Goal: Task Accomplishment & Management: Use online tool/utility

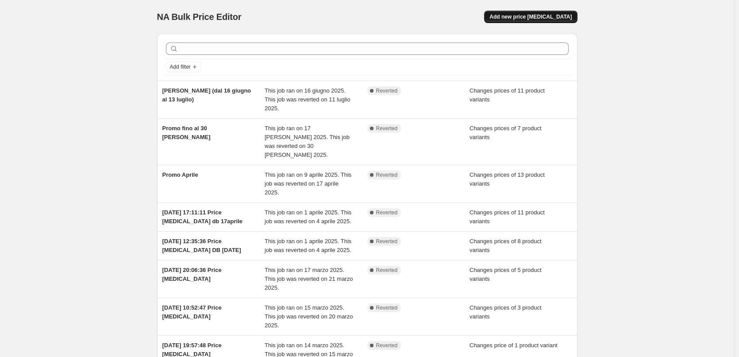
click at [544, 18] on span "Add new price [MEDICAL_DATA]" at bounding box center [530, 16] width 82 height 7
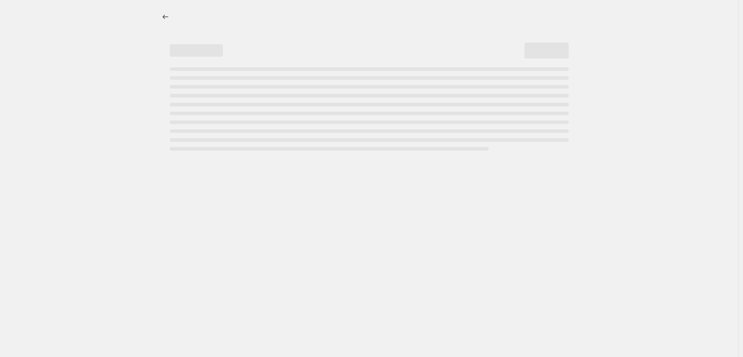
select select "percentage"
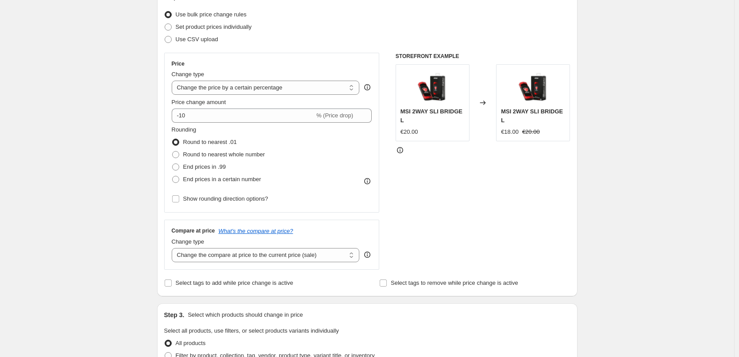
scroll to position [177, 0]
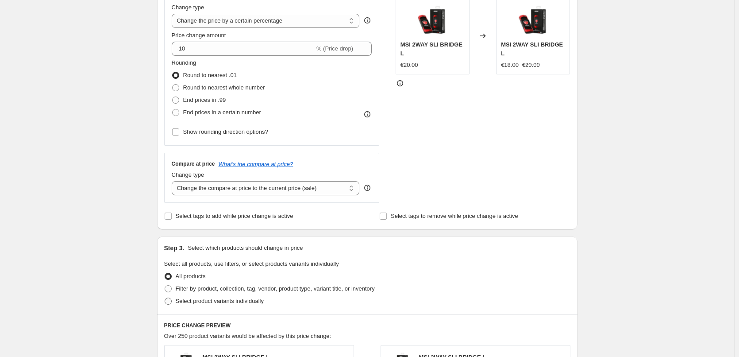
click at [240, 303] on span "Select product variants individually" at bounding box center [220, 300] width 88 height 7
click at [165, 298] on input "Select product variants individually" at bounding box center [165, 297] width 0 height 0
radio input "true"
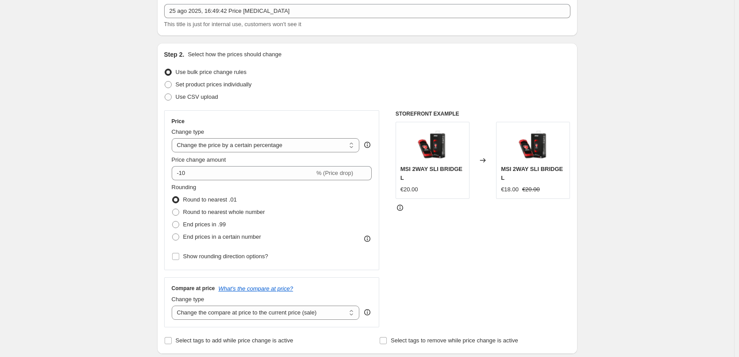
scroll to position [44, 0]
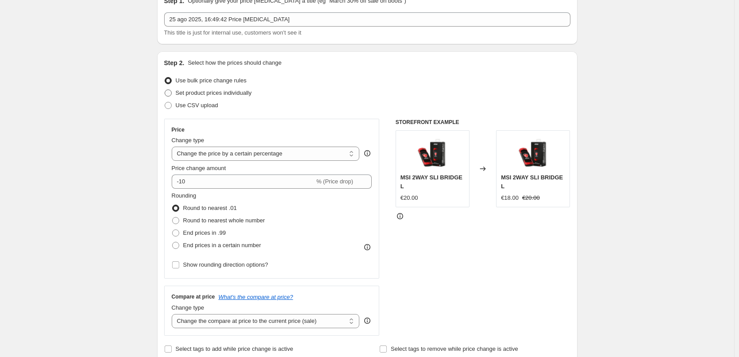
click at [246, 92] on span "Set product prices individually" at bounding box center [214, 92] width 76 height 7
click at [165, 90] on input "Set product prices individually" at bounding box center [165, 89] width 0 height 0
radio input "true"
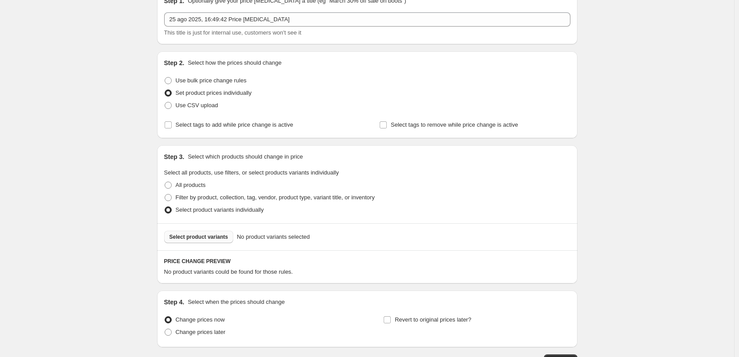
click at [218, 237] on span "Select product variants" at bounding box center [198, 236] width 59 height 7
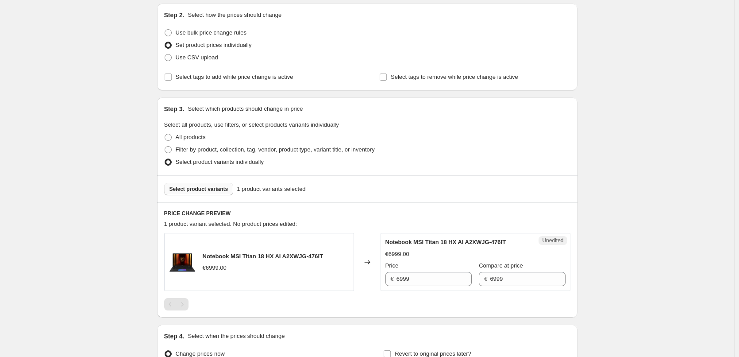
scroll to position [133, 0]
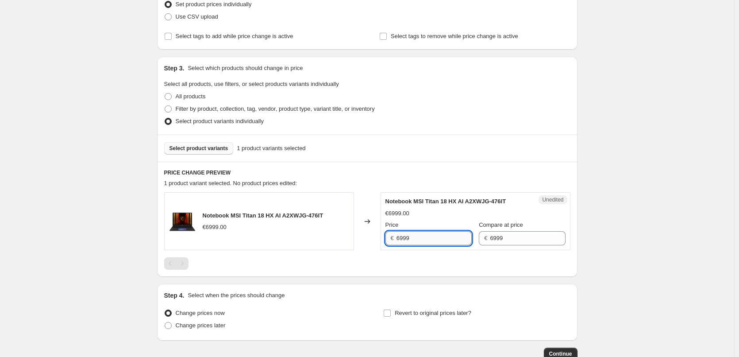
click at [432, 239] on input "6999" at bounding box center [433, 238] width 75 height 14
type input "6499"
click at [620, 216] on div "Create new price [MEDICAL_DATA]. This page is ready Create new price [MEDICAL_D…" at bounding box center [367, 140] width 734 height 546
click at [214, 149] on span "Select product variants" at bounding box center [198, 148] width 59 height 7
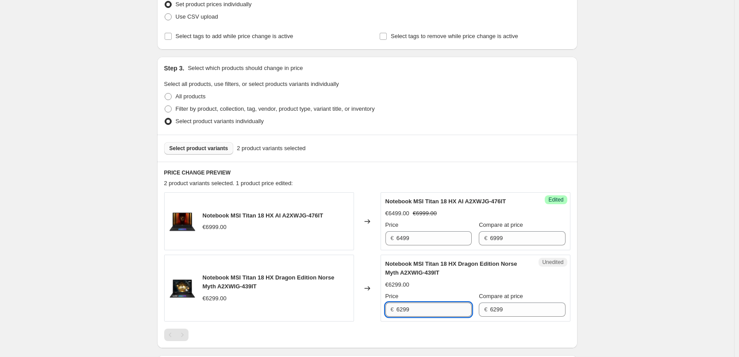
click at [448, 309] on input "6299" at bounding box center [433, 309] width 75 height 14
type input "5699"
click at [657, 228] on div "Create new price [MEDICAL_DATA]. This page is ready Create new price [MEDICAL_D…" at bounding box center [367, 176] width 734 height 618
click at [199, 150] on span "Select product variants" at bounding box center [198, 148] width 59 height 7
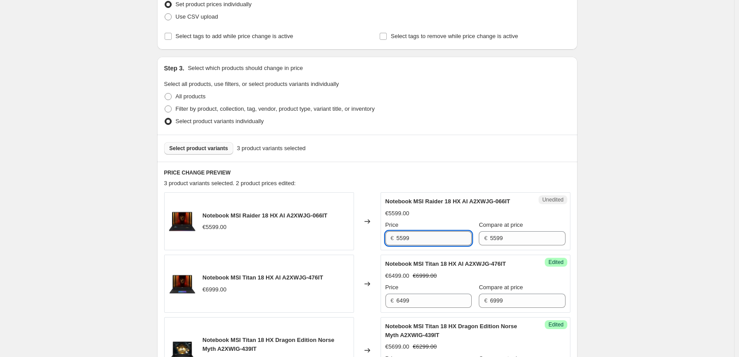
click at [443, 236] on input "5599" at bounding box center [433, 238] width 75 height 14
type input "5199"
click at [654, 238] on div "Create new price [MEDICAL_DATA]. This page is ready Create new price [MEDICAL_D…" at bounding box center [367, 207] width 734 height 680
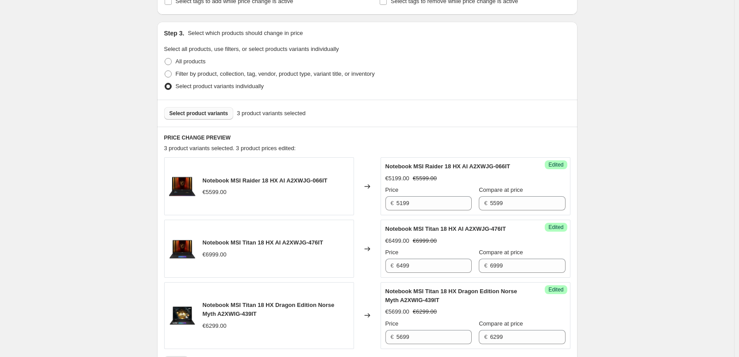
scroll to position [221, 0]
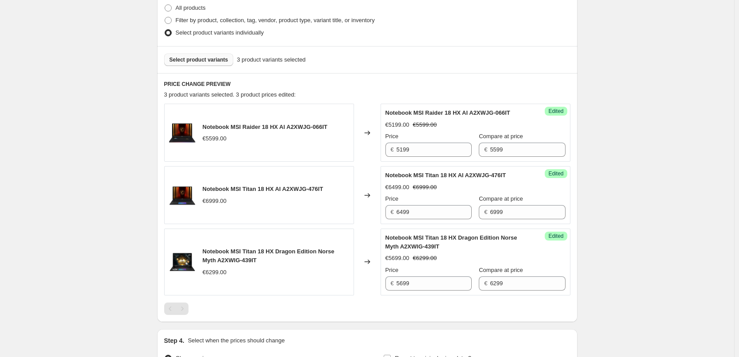
click at [211, 62] on span "Select product variants" at bounding box center [198, 59] width 59 height 7
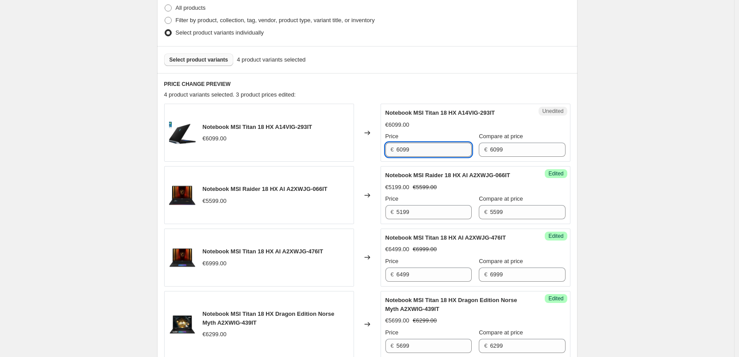
click at [420, 148] on input "6099" at bounding box center [433, 149] width 75 height 14
type input "4999"
click at [675, 194] on div "Create new price [MEDICAL_DATA]. This page is ready Create new price [MEDICAL_D…" at bounding box center [367, 150] width 734 height 742
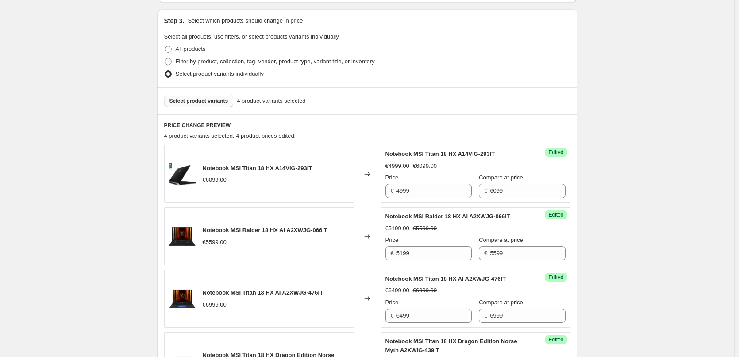
scroll to position [120, 0]
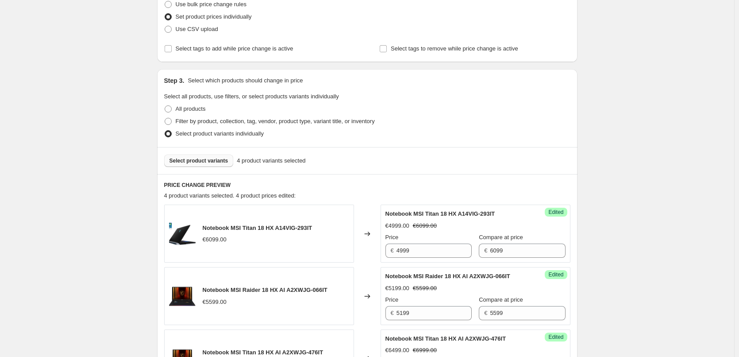
click at [212, 164] on span "Select product variants" at bounding box center [198, 160] width 59 height 7
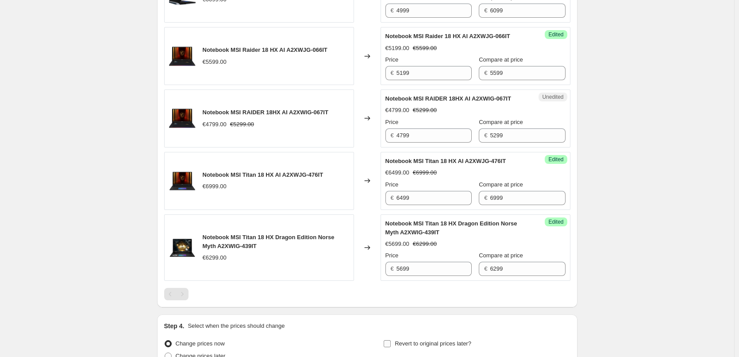
scroll to position [359, 0]
click at [406, 135] on input "4799" at bounding box center [433, 136] width 75 height 14
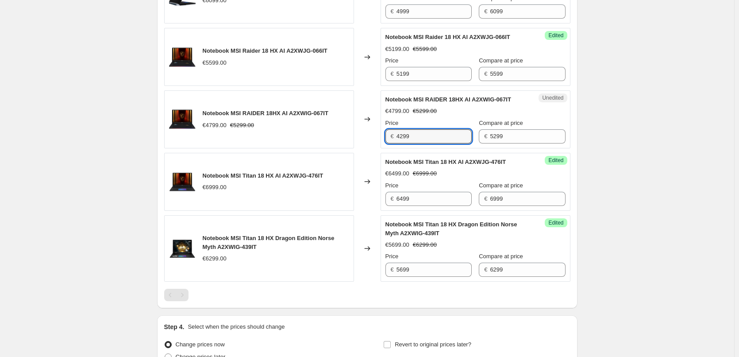
type input "4299"
click at [506, 174] on div "€6499.00 €6999.00" at bounding box center [475, 173] width 180 height 9
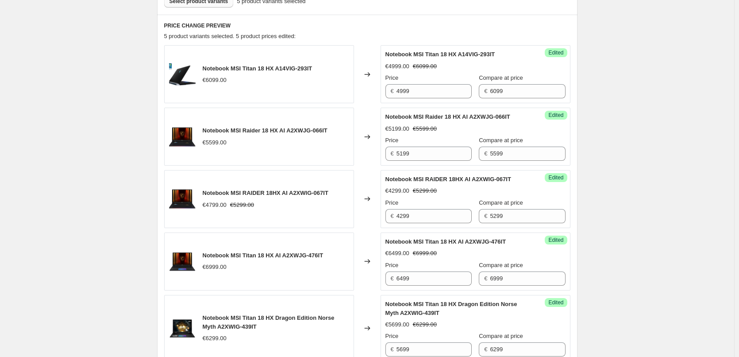
scroll to position [182, 0]
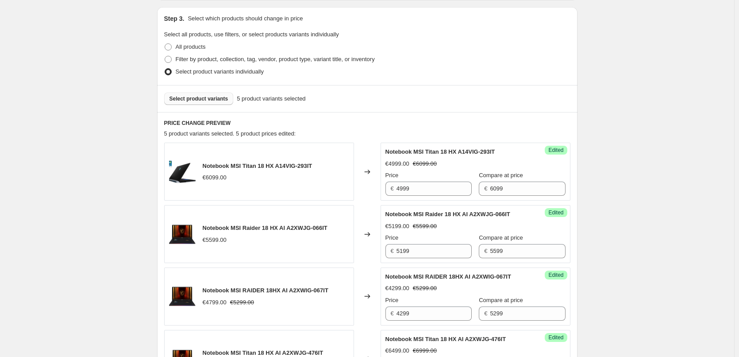
click at [198, 100] on span "Select product variants" at bounding box center [198, 98] width 59 height 7
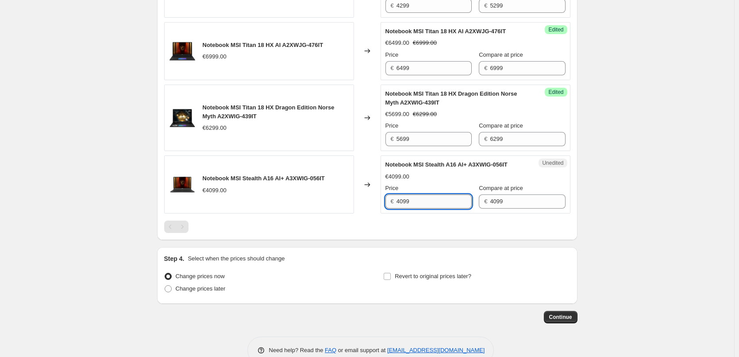
click at [437, 202] on input "4099" at bounding box center [433, 201] width 75 height 14
type input "3899"
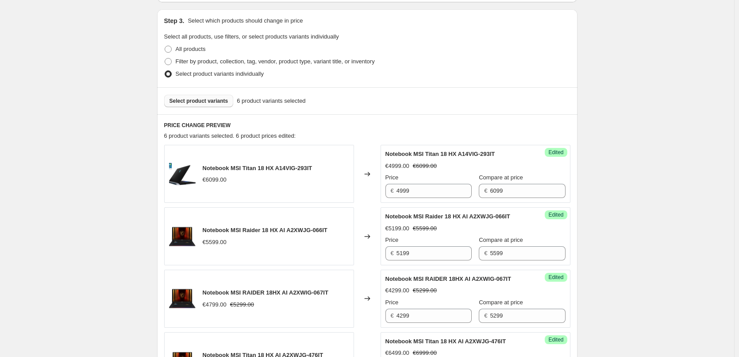
scroll to position [92, 0]
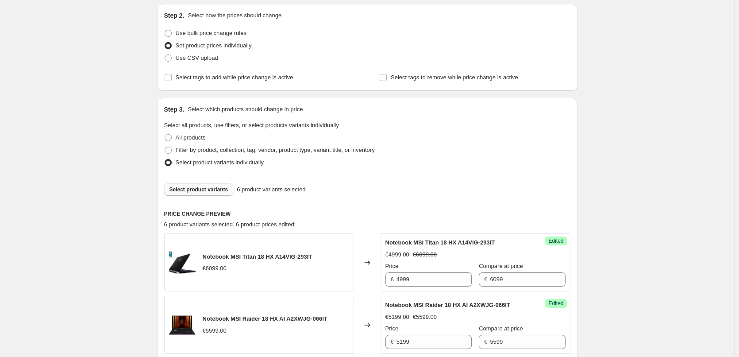
click at [193, 192] on span "Select product variants" at bounding box center [198, 189] width 59 height 7
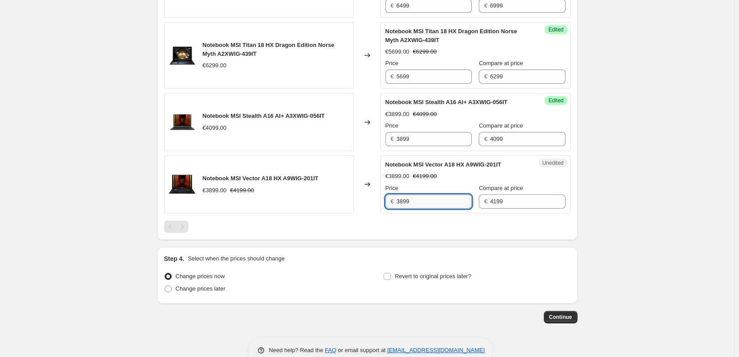
click at [421, 198] on input "3899" at bounding box center [433, 201] width 75 height 14
type input "3499"
click at [561, 277] on div "Revert to original prices later?" at bounding box center [476, 283] width 187 height 27
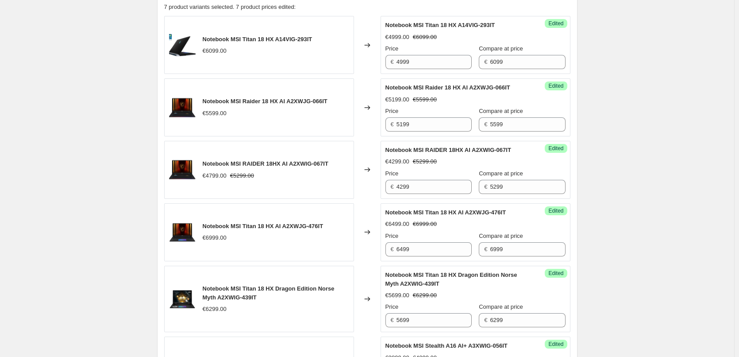
scroll to position [242, 0]
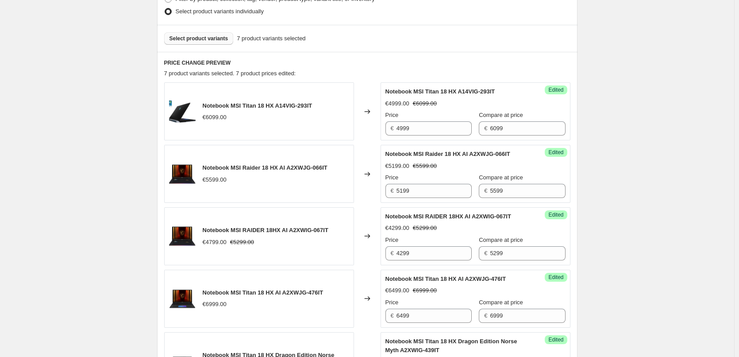
click at [211, 38] on span "Select product variants" at bounding box center [198, 38] width 59 height 7
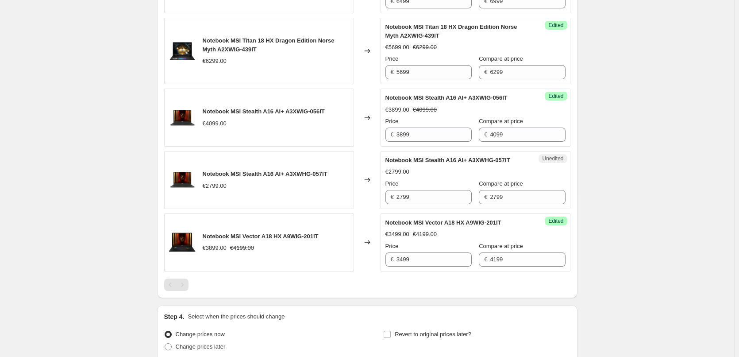
click at [430, 209] on div "Unedited Notebook MSI Stealth A16 AI+ A3XWHG-057IT €2799.00 Price € 2799 Compar…" at bounding box center [476, 180] width 190 height 58
click at [427, 204] on input "2799" at bounding box center [433, 197] width 75 height 14
type input "2499"
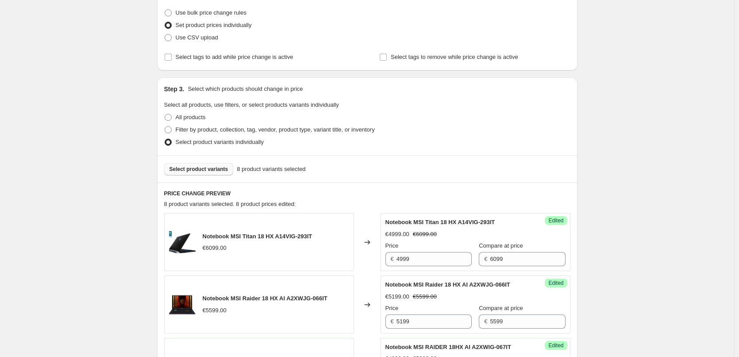
scroll to position [26, 0]
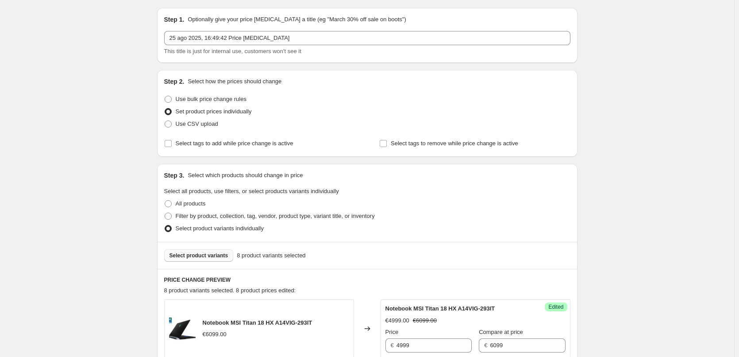
click at [202, 257] on span "Select product variants" at bounding box center [198, 255] width 59 height 7
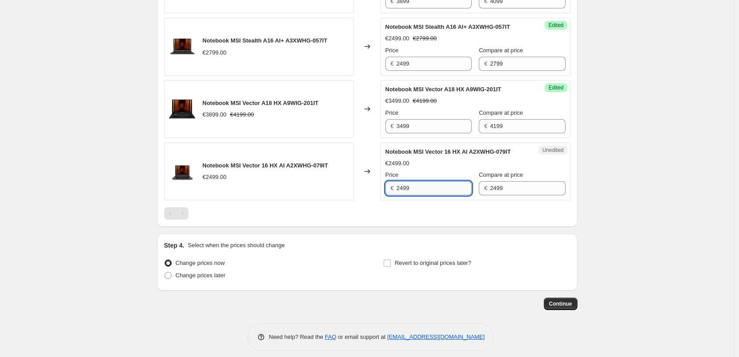
click at [419, 195] on input "2499" at bounding box center [433, 188] width 75 height 14
type input "2199"
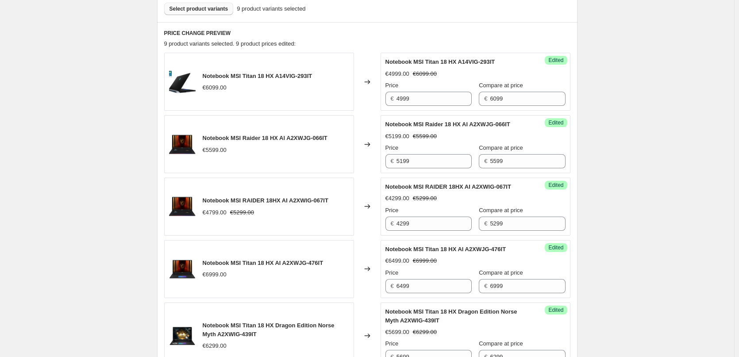
scroll to position [203, 0]
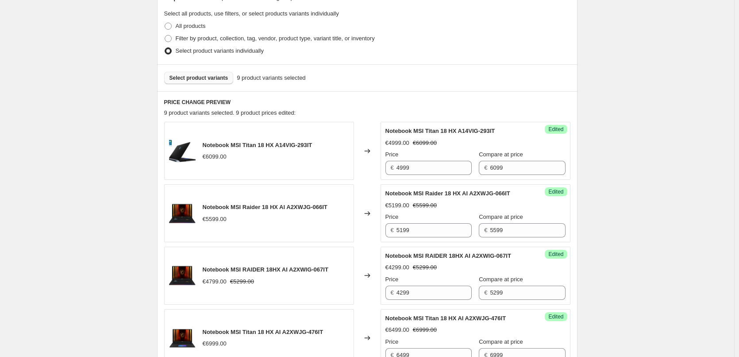
click at [208, 78] on span "Select product variants" at bounding box center [198, 77] width 59 height 7
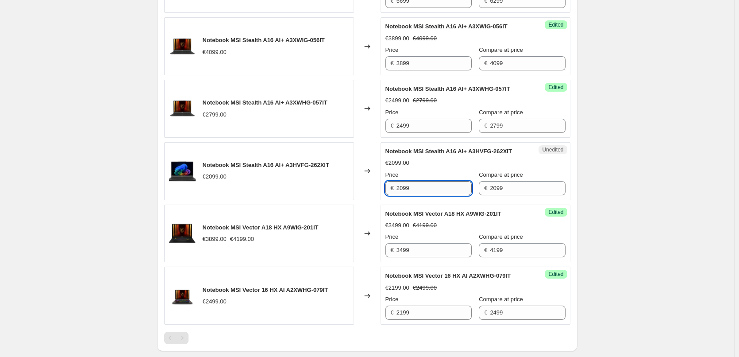
click at [430, 195] on input "2099" at bounding box center [433, 188] width 75 height 14
type input "1699"
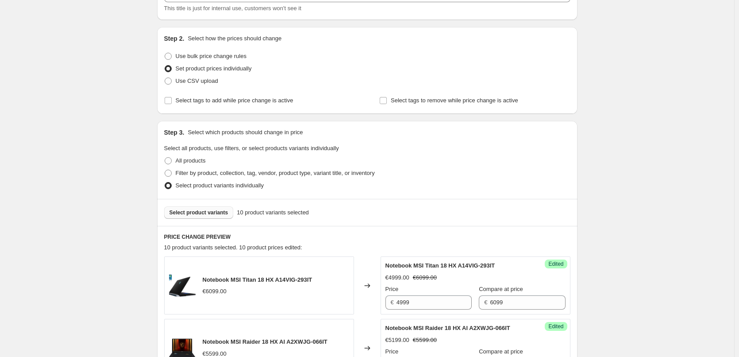
scroll to position [53, 0]
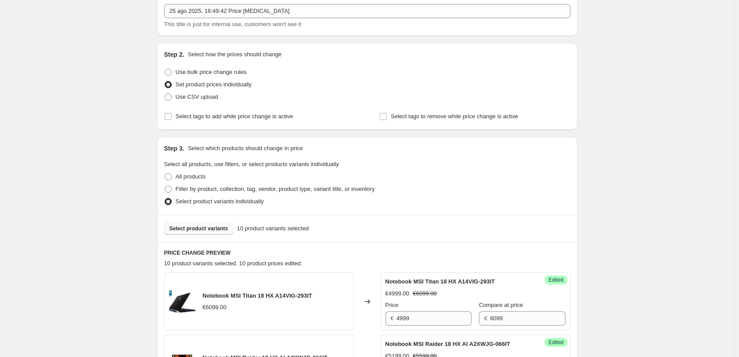
click at [208, 219] on div "Select product variants 10 product variants selected" at bounding box center [367, 228] width 420 height 27
click at [211, 223] on button "Select product variants" at bounding box center [198, 228] width 69 height 12
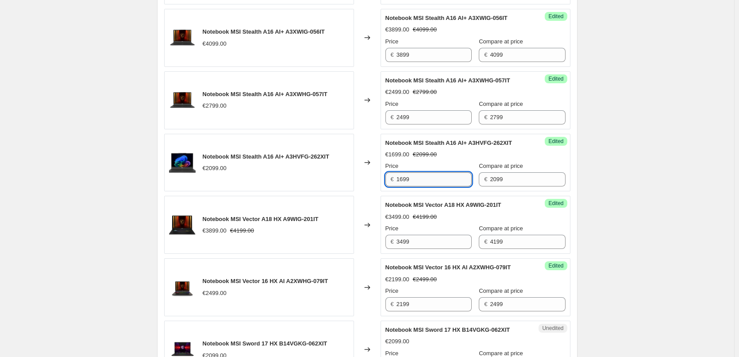
click at [438, 186] on input "1699" at bounding box center [433, 179] width 75 height 14
type input "1599"
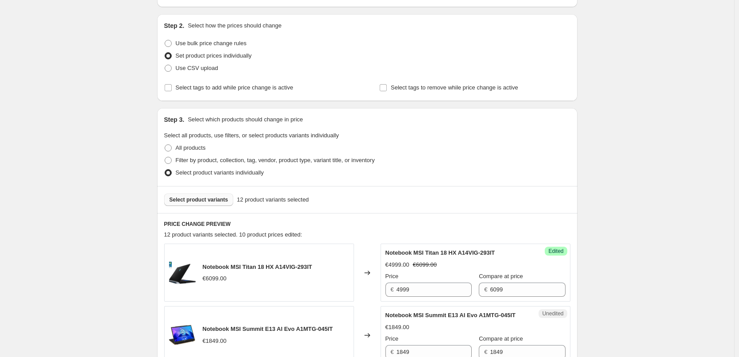
scroll to position [123, 0]
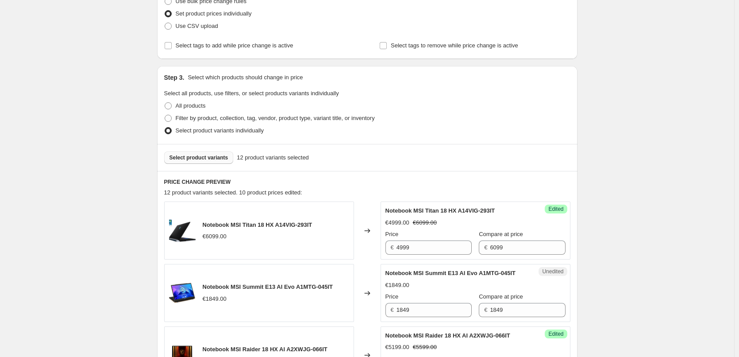
click at [215, 163] on button "Select product variants" at bounding box center [198, 157] width 69 height 12
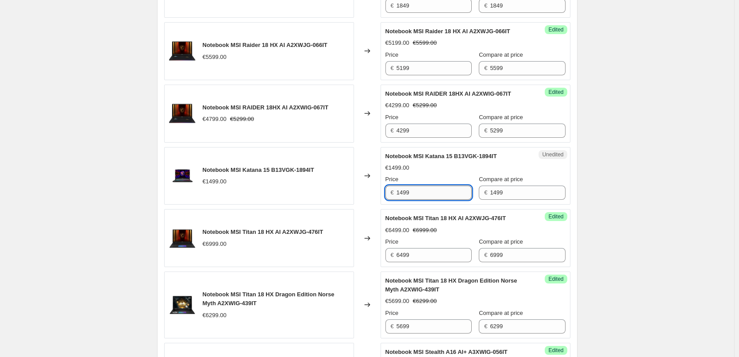
click at [433, 200] on input "1499" at bounding box center [433, 192] width 75 height 14
type input "1399"
click at [664, 226] on div "Create new price [MEDICAL_DATA]. This page is ready Create new price [MEDICAL_D…" at bounding box center [367, 224] width 734 height 1303
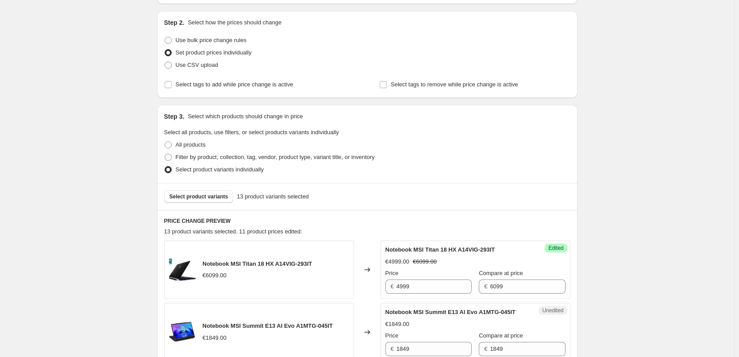
scroll to position [133, 0]
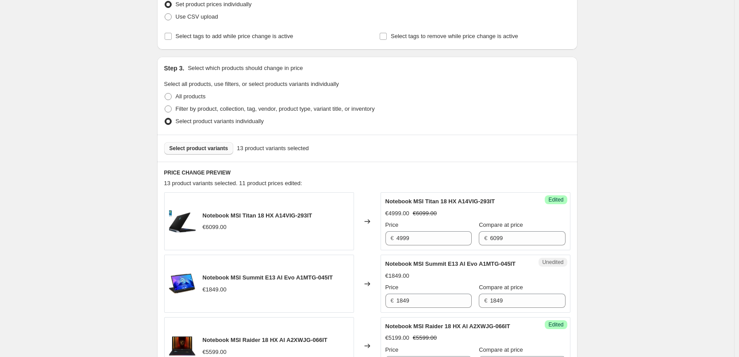
click at [206, 148] on span "Select product variants" at bounding box center [198, 148] width 59 height 7
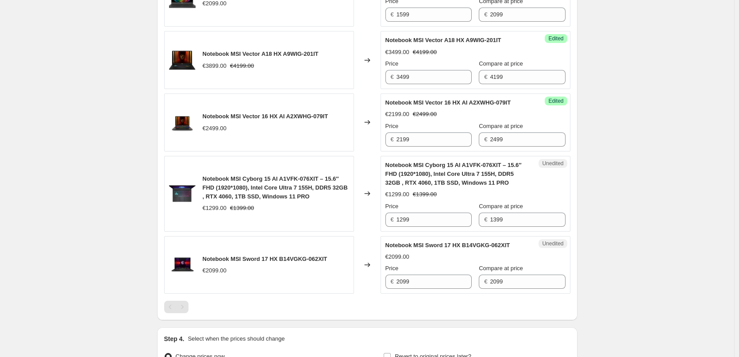
scroll to position [1061, 0]
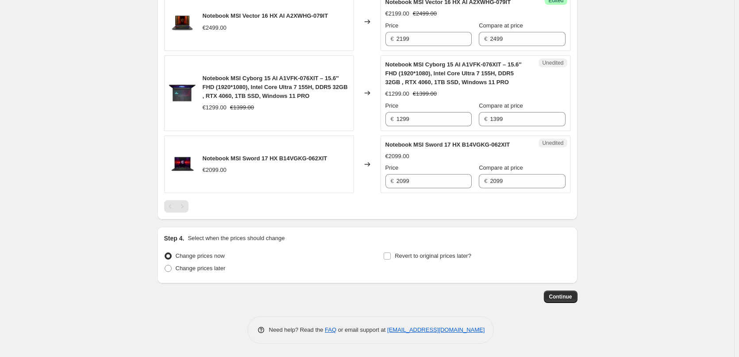
click at [188, 207] on div "Pagination" at bounding box center [182, 206] width 12 height 12
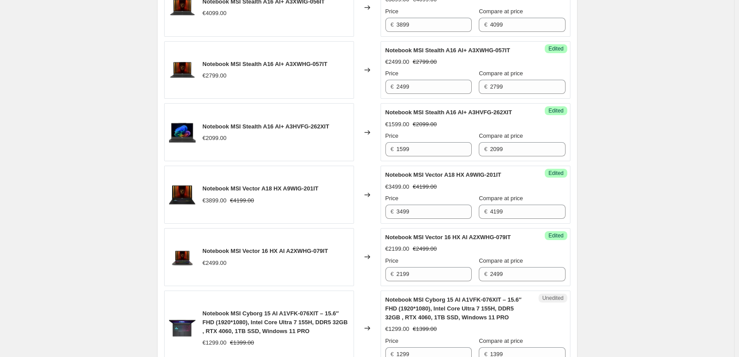
scroll to position [707, 0]
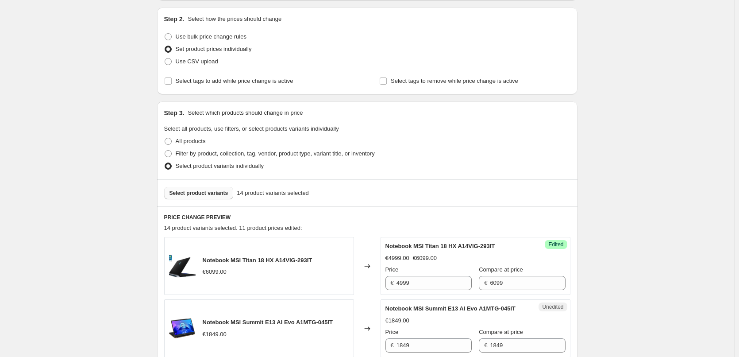
scroll to position [961, 0]
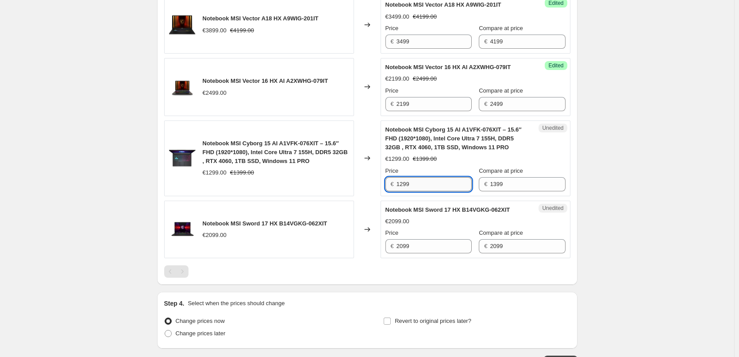
click at [430, 191] on input "1299" at bounding box center [433, 184] width 75 height 14
type input "1199"
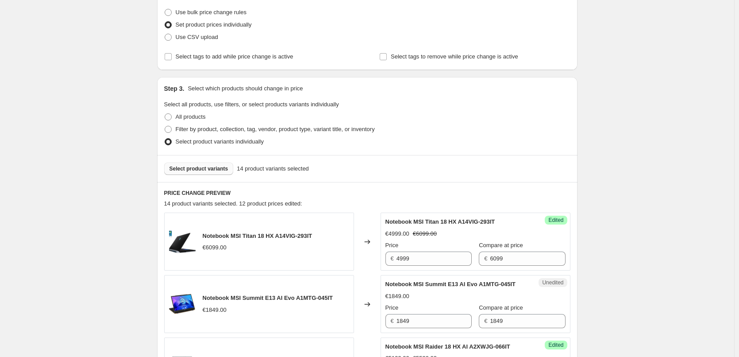
scroll to position [32, 0]
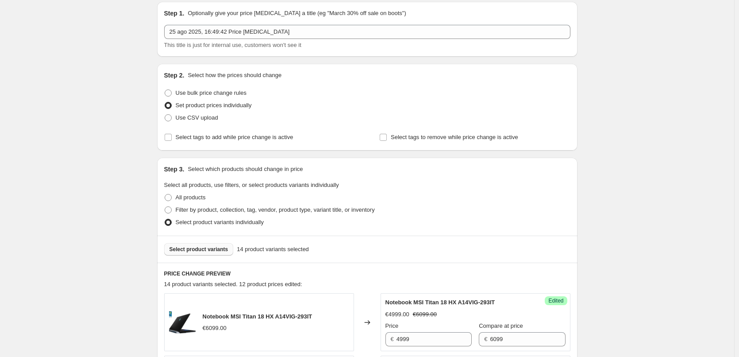
click at [197, 245] on button "Select product variants" at bounding box center [198, 249] width 69 height 12
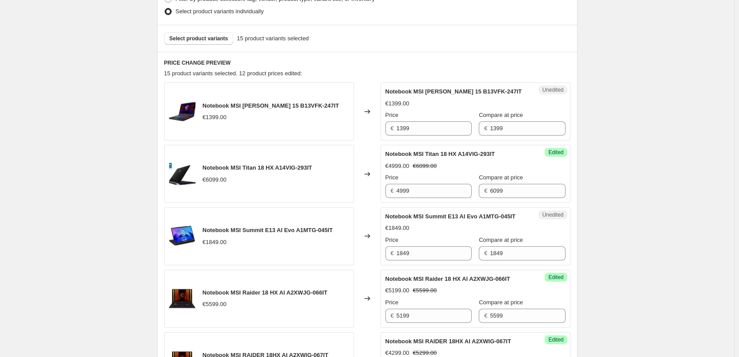
scroll to position [297, 0]
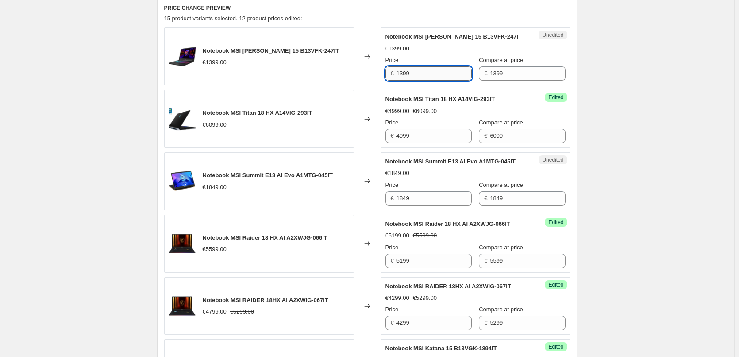
click at [404, 73] on input "1399" at bounding box center [433, 73] width 75 height 14
type input "1099"
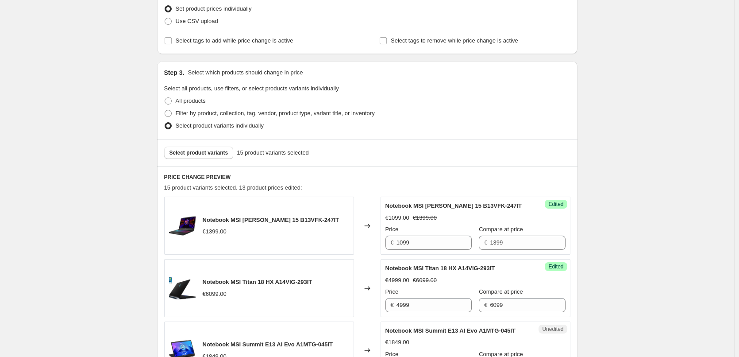
scroll to position [133, 0]
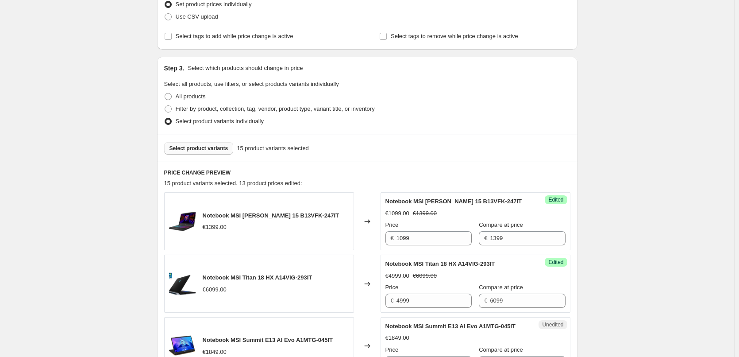
click at [194, 150] on span "Select product variants" at bounding box center [198, 148] width 59 height 7
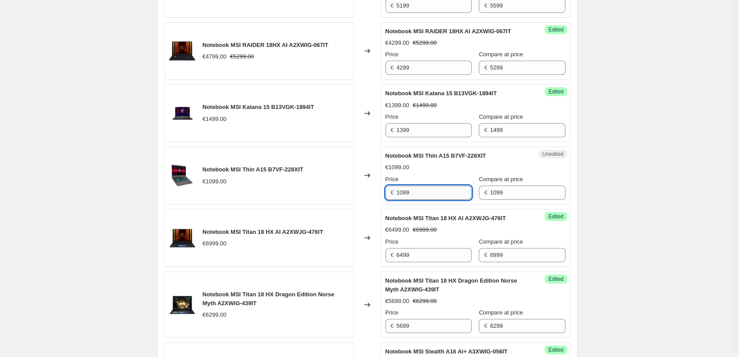
click at [403, 200] on input "1099" at bounding box center [433, 192] width 75 height 14
drag, startPoint x: 404, startPoint y: 201, endPoint x: 395, endPoint y: 200, distance: 9.3
click at [395, 200] on div "€ 1099" at bounding box center [428, 192] width 86 height 14
type input "999"
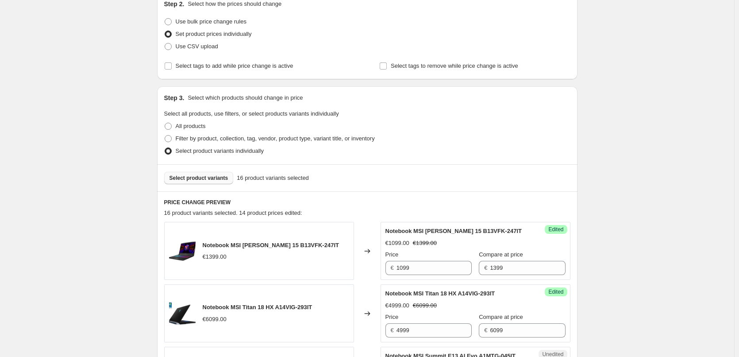
scroll to position [21, 0]
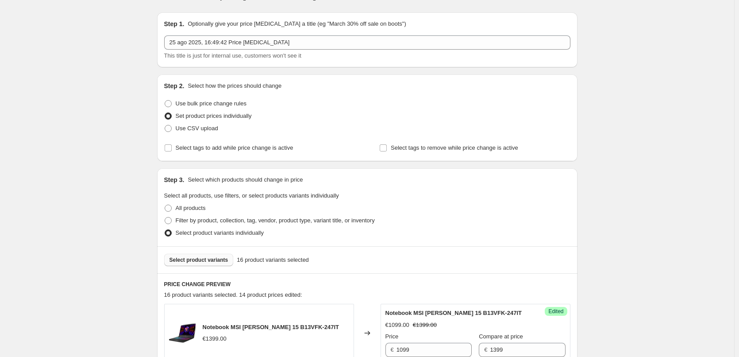
click at [203, 262] on span "Select product variants" at bounding box center [198, 259] width 59 height 7
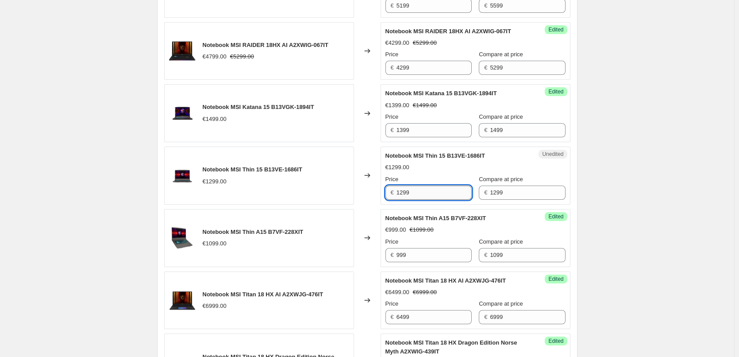
click at [422, 200] on input "1299" at bounding box center [433, 192] width 75 height 14
type input "899"
click at [656, 246] on div "Create new price [MEDICAL_DATA]. This page is ready Create new price [MEDICAL_D…" at bounding box center [367, 233] width 734 height 1570
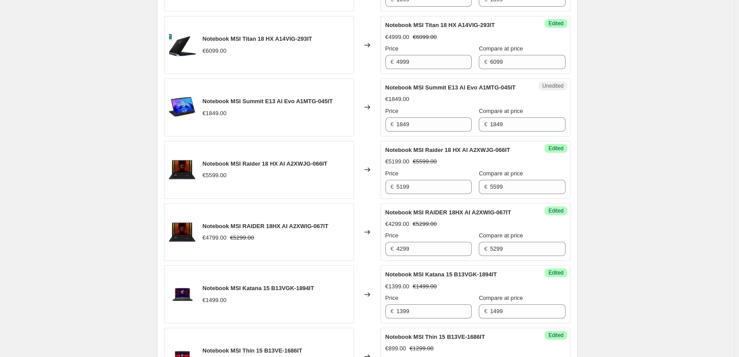
scroll to position [242, 0]
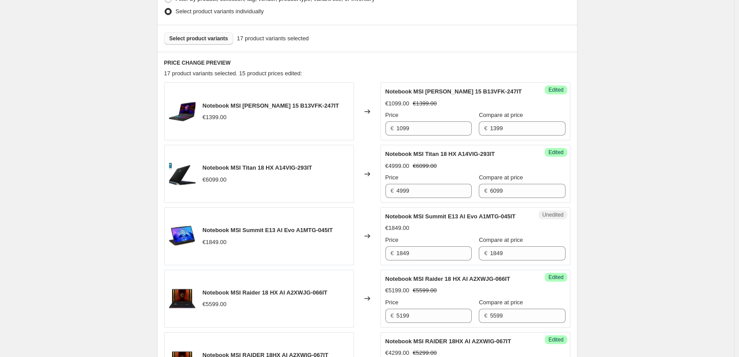
click at [204, 42] on button "Select product variants" at bounding box center [198, 38] width 69 height 12
click at [401, 323] on input "949" at bounding box center [433, 315] width 75 height 14
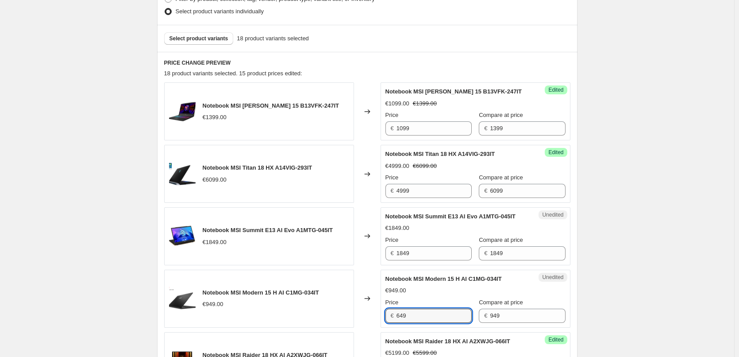
type input "649"
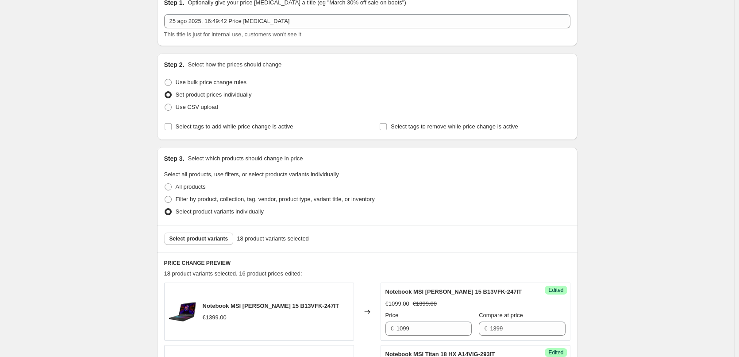
scroll to position [0, 0]
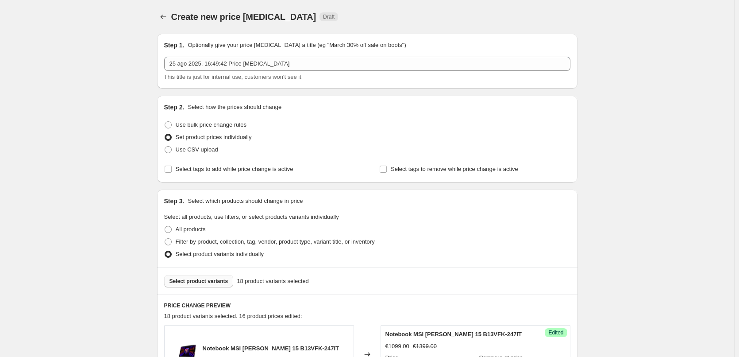
click at [212, 280] on span "Select product variants" at bounding box center [198, 280] width 59 height 7
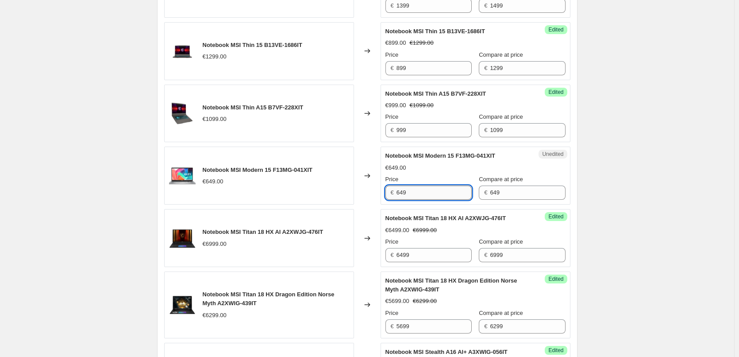
click at [417, 200] on input "649" at bounding box center [433, 192] width 75 height 14
click at [402, 200] on input "649" at bounding box center [433, 192] width 75 height 14
drag, startPoint x: 411, startPoint y: 200, endPoint x: 395, endPoint y: 200, distance: 15.9
click at [394, 200] on div "€ 649" at bounding box center [428, 192] width 86 height 14
type input "469"
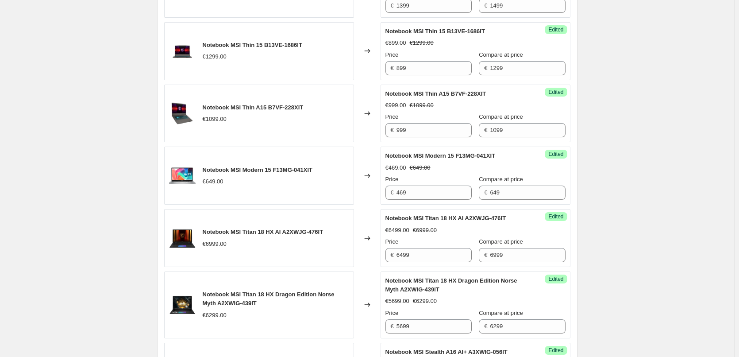
click at [704, 195] on div "Create new price [MEDICAL_DATA]. This page is ready Create new price [MEDICAL_D…" at bounding box center [367, 108] width 734 height 1694
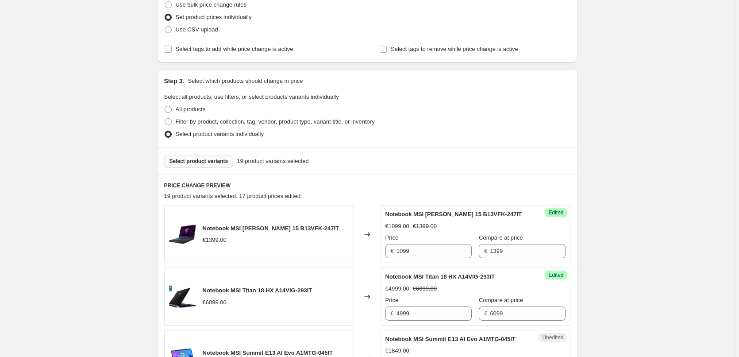
scroll to position [31, 0]
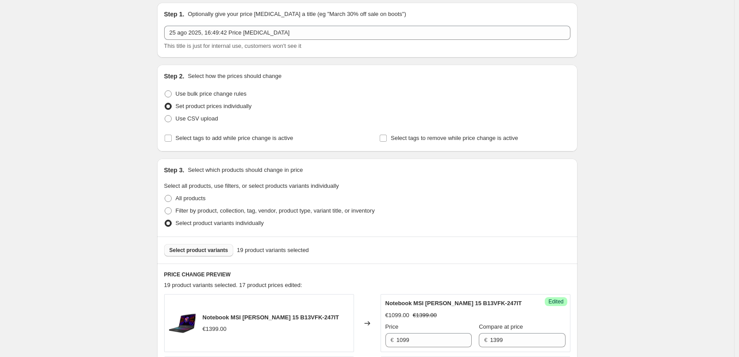
click at [199, 252] on span "Select product variants" at bounding box center [198, 249] width 59 height 7
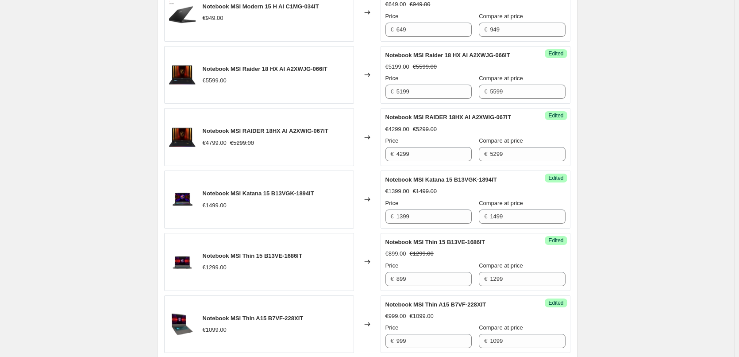
scroll to position [695, 0]
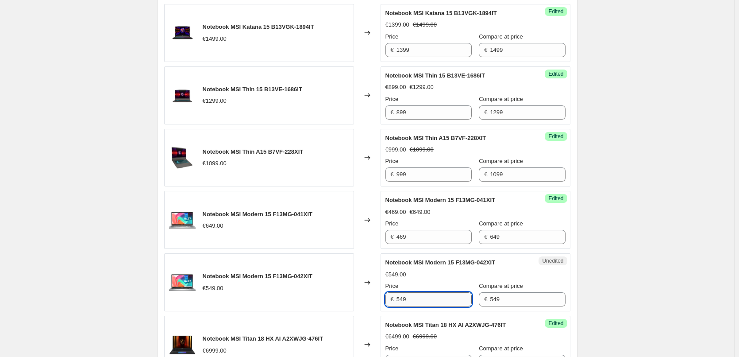
click at [425, 306] on input "549" at bounding box center [433, 299] width 75 height 14
type input "399"
click at [654, 255] on div "Create new price [MEDICAL_DATA]. This page is ready Create new price [MEDICAL_D…" at bounding box center [367, 183] width 734 height 1757
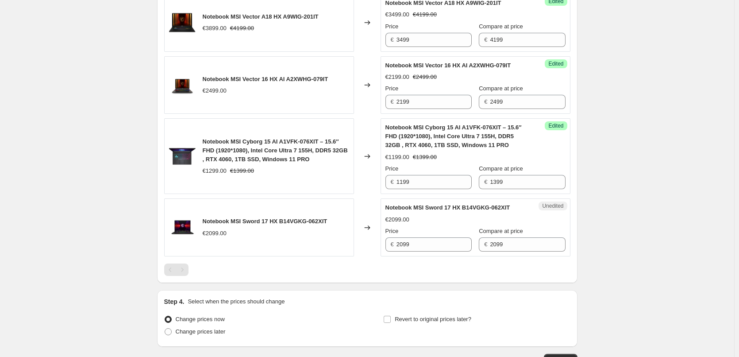
scroll to position [1435, 0]
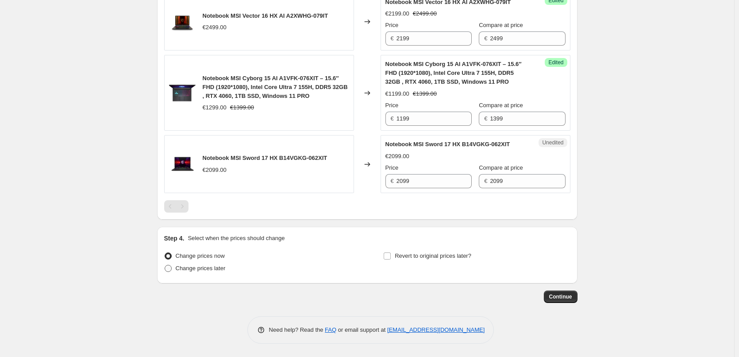
click at [211, 266] on span "Change prices later" at bounding box center [201, 268] width 50 height 7
click at [165, 265] on input "Change prices later" at bounding box center [165, 265] width 0 height 0
radio input "true"
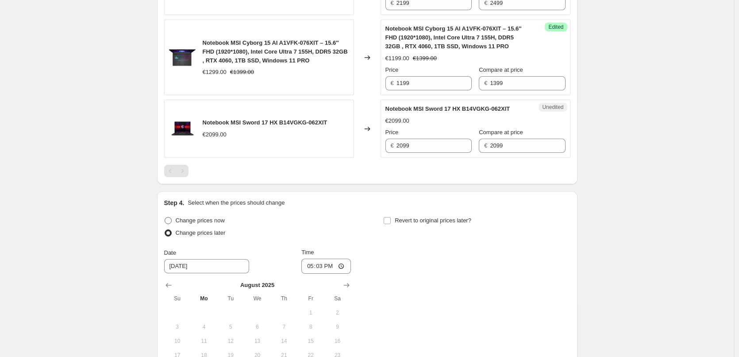
click at [210, 225] on span "Change prices now" at bounding box center [200, 220] width 49 height 9
click at [165, 217] on input "Change prices now" at bounding box center [165, 217] width 0 height 0
radio input "true"
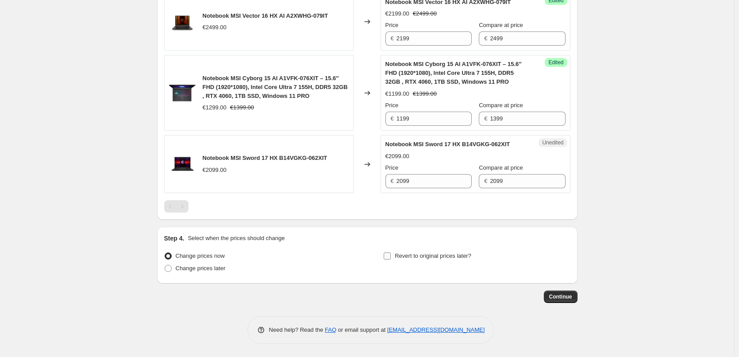
click at [446, 257] on span "Revert to original prices later?" at bounding box center [433, 255] width 77 height 7
click at [391, 257] on input "Revert to original prices later?" at bounding box center [387, 255] width 7 height 7
checkbox input "true"
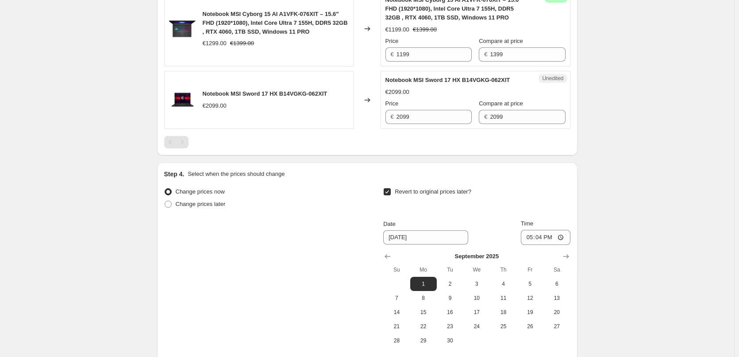
scroll to position [1480, 0]
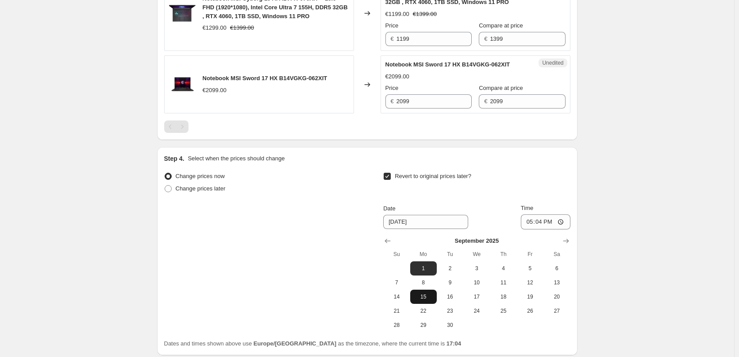
click at [424, 300] on span "15" at bounding box center [423, 296] width 19 height 7
type input "[DATE]"
click at [542, 229] on input "17:04" at bounding box center [546, 221] width 50 height 15
type input "18:00"
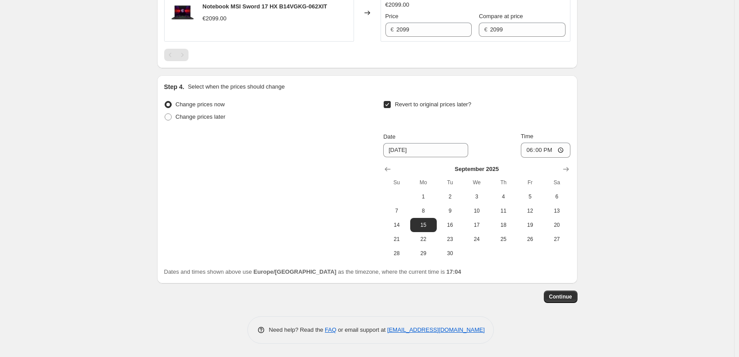
scroll to position [1587, 0]
click at [565, 299] on span "Continue" at bounding box center [560, 296] width 23 height 7
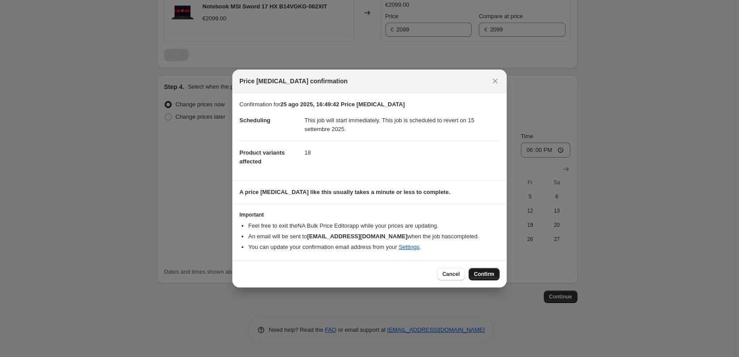
click at [477, 276] on span "Confirm" at bounding box center [484, 273] width 20 height 7
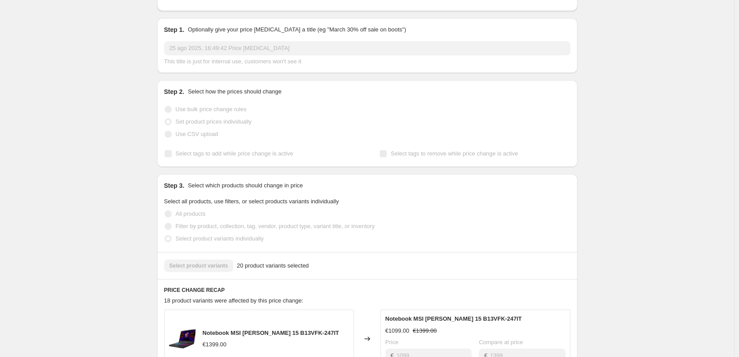
scroll to position [221, 0]
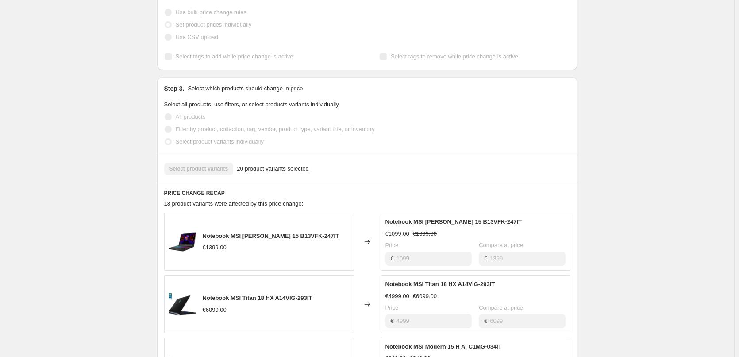
click at [296, 232] on span "Notebook MSI [PERSON_NAME] 15 B13VFK-247IT" at bounding box center [271, 235] width 136 height 7
copy span "Notebook MSI [PERSON_NAME] 15 B13VFK-247IT"
click at [275, 294] on span "Notebook MSI Titan 18 HX A14VIG-293IT" at bounding box center [258, 297] width 110 height 7
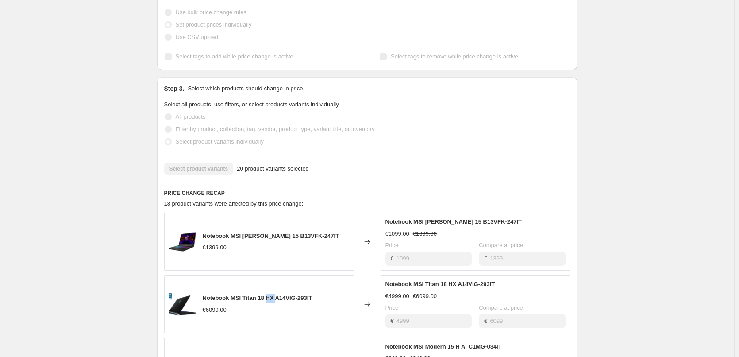
click at [275, 294] on span "Notebook MSI Titan 18 HX A14VIG-293IT" at bounding box center [258, 297] width 110 height 7
copy span "Notebook MSI Titan 18 HX A14VIG-293IT"
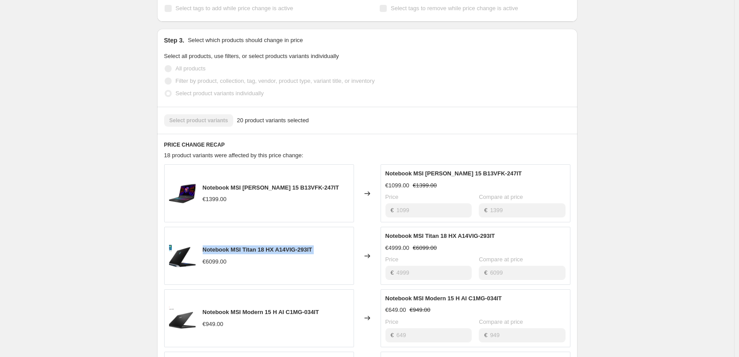
scroll to position [354, 0]
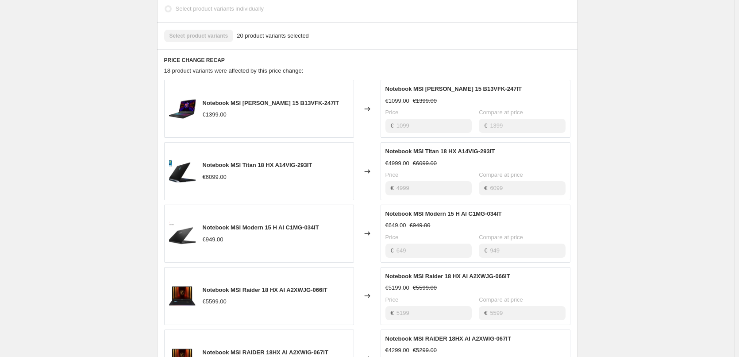
click at [305, 224] on span "Notebook MSI Modern 15 H AI C1MG-034IT" at bounding box center [261, 227] width 116 height 7
copy span "Notebook MSI Modern 15 H AI C1MG-034IT"
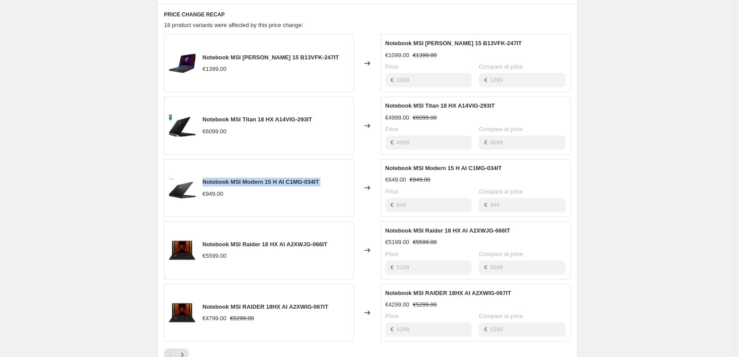
scroll to position [442, 0]
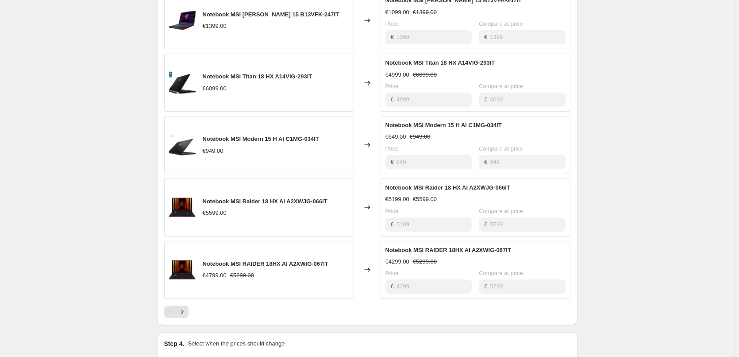
click at [305, 179] on div "Notebook MSI Raider 18 HX AI A2XWJG-066IT €5599.00" at bounding box center [259, 207] width 190 height 58
click at [304, 198] on span "Notebook MSI Raider 18 HX AI A2XWJG-066IT" at bounding box center [265, 201] width 125 height 7
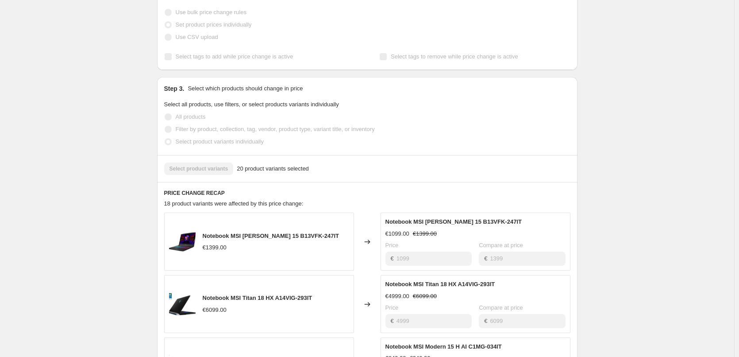
scroll to position [487, 0]
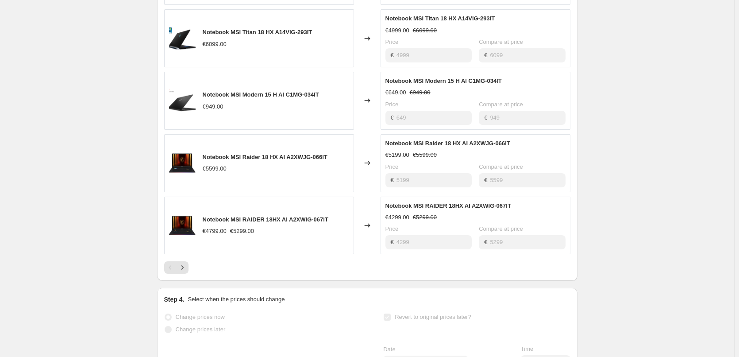
click at [321, 216] on span "Notebook MSI RAIDER 18HX AI A2XWIG-067IT" at bounding box center [266, 219] width 126 height 7
copy span "Notebook MSI RAIDER 18HX AI A2XWIG-067IT"
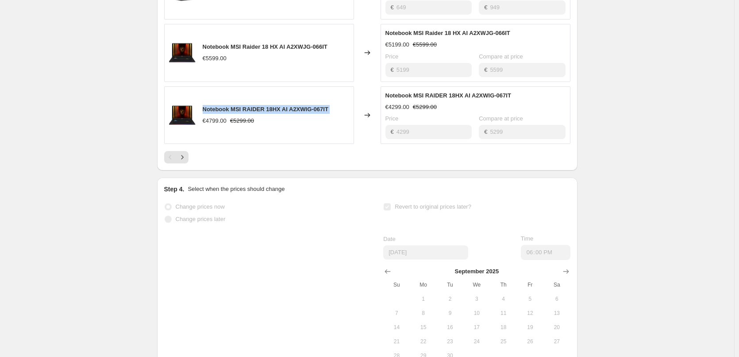
scroll to position [664, 0]
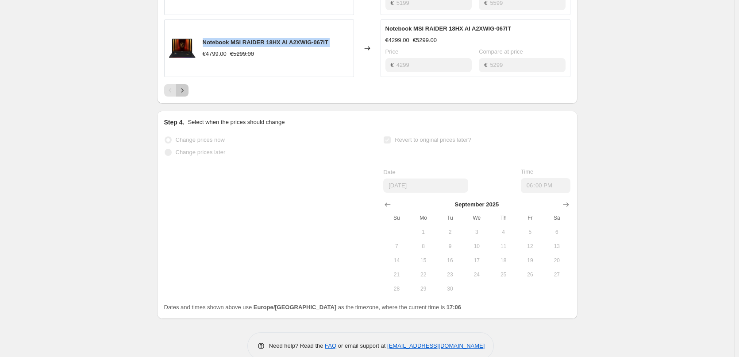
click at [187, 86] on icon "Next" at bounding box center [182, 90] width 9 height 9
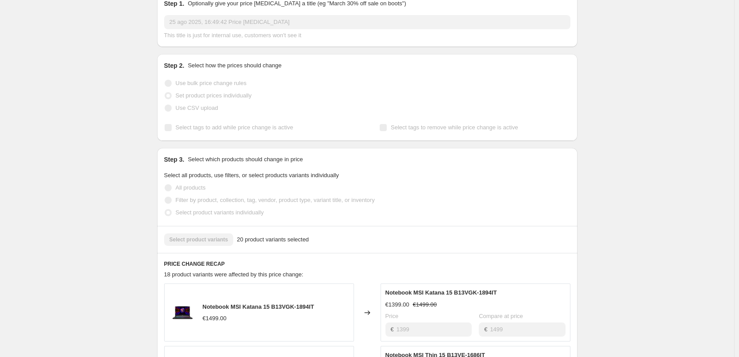
scroll to position [221, 0]
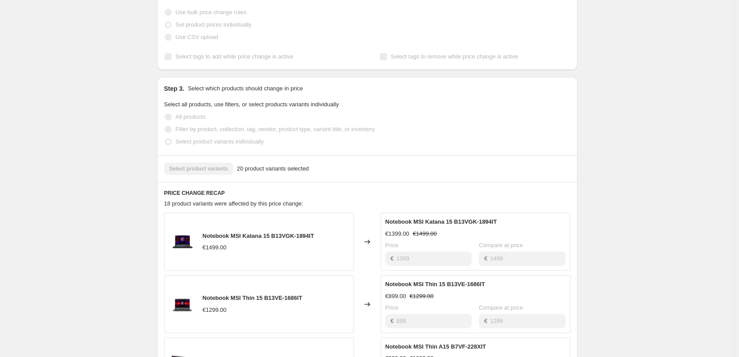
click at [282, 215] on div "Notebook MSI Katana 15 B13VGK-1894IT €1499.00" at bounding box center [259, 241] width 190 height 58
click at [281, 232] on span "Notebook MSI Katana 15 B13VGK-1894IT" at bounding box center [258, 235] width 111 height 7
copy span "Notebook MSI Katana 15 B13VGK-1894IT"
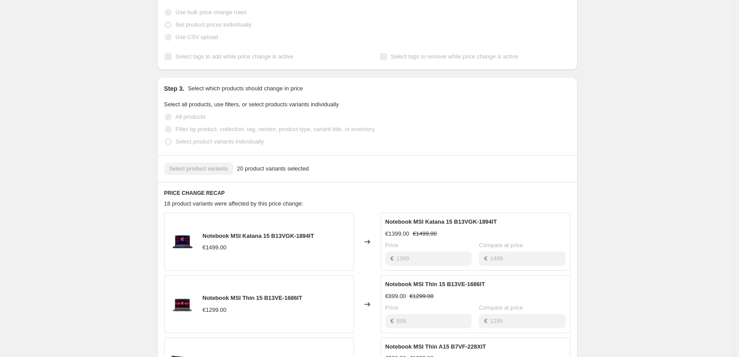
click at [272, 294] on span "Notebook MSI Thin 15 B13VE-1686IT" at bounding box center [253, 297] width 100 height 7
copy span "Notebook MSI Thin 15 B13VE-1686IT"
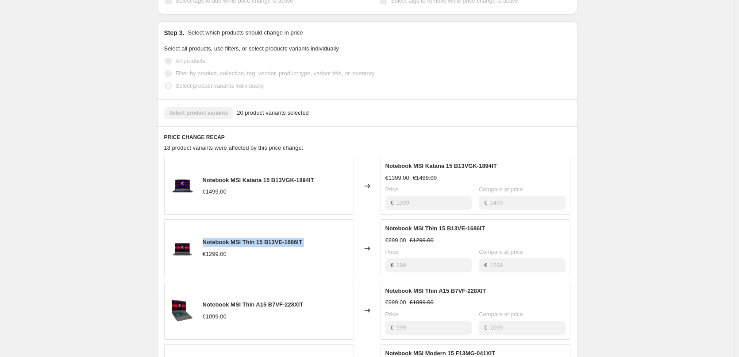
scroll to position [310, 0]
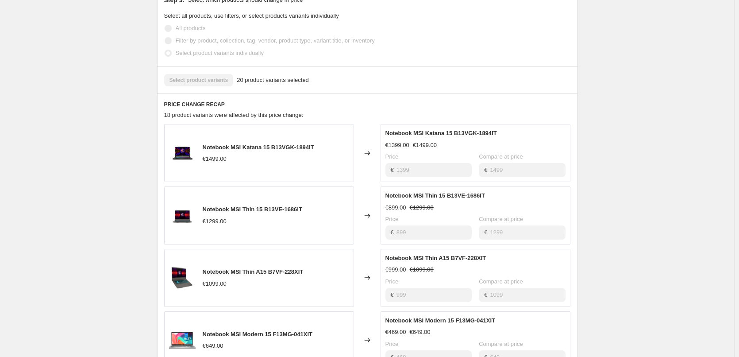
click at [285, 249] on div "Notebook MSI Thin A15 B7VF-228XIT €1099.00" at bounding box center [259, 278] width 190 height 58
click at [286, 268] on span "Notebook MSI Thin A15 B7VF-228XIT" at bounding box center [253, 271] width 101 height 7
copy span "Notebook MSI Thin A15 B7VF-228XIT"
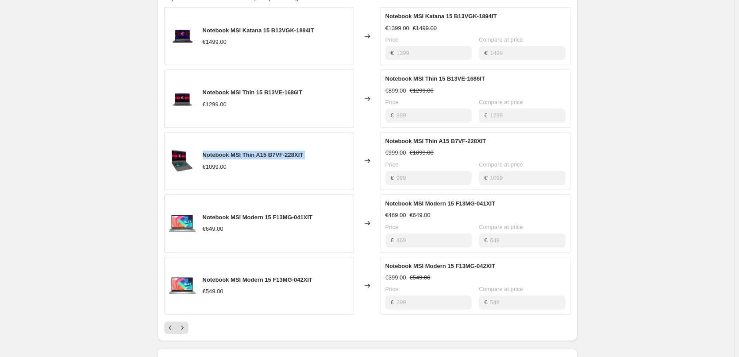
scroll to position [442, 0]
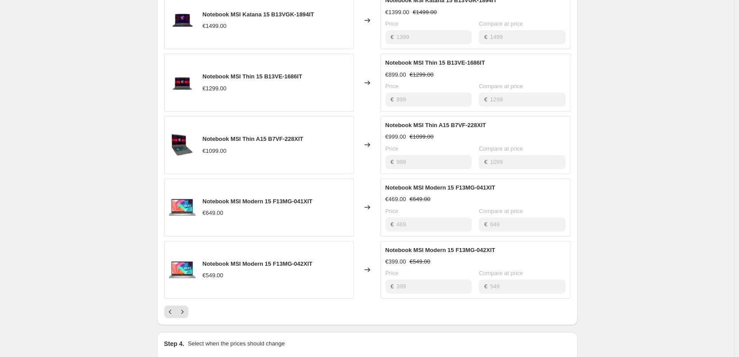
click at [305, 198] on span "Notebook MSI Modern 15 F13MG-041XIT" at bounding box center [258, 201] width 110 height 7
copy span "Notebook MSI Modern 15 F13MG-041XIT"
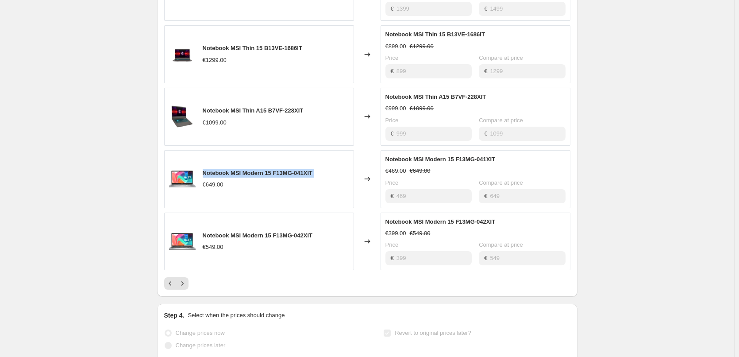
scroll to position [487, 0]
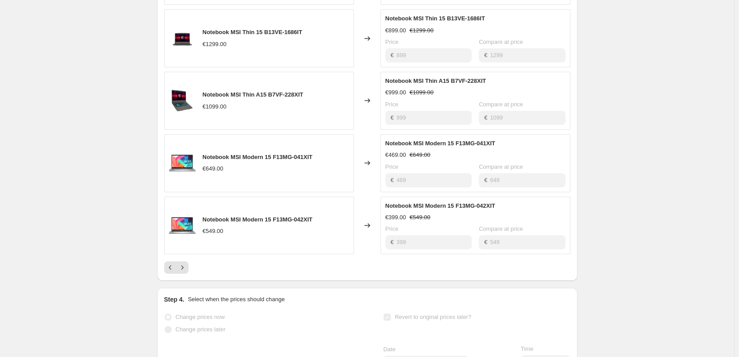
click at [303, 216] on span "Notebook MSI Modern 15 F13MG-042XIT" at bounding box center [258, 219] width 110 height 7
copy span "Notebook MSI Modern 15 F13MG-042XIT"
click at [183, 265] on icon "Next" at bounding box center [182, 267] width 2 height 4
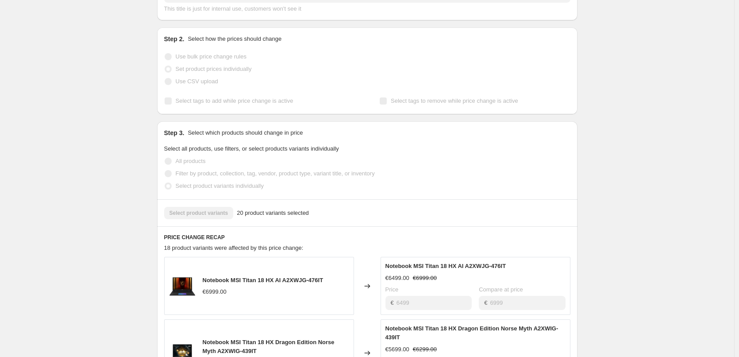
scroll to position [265, 0]
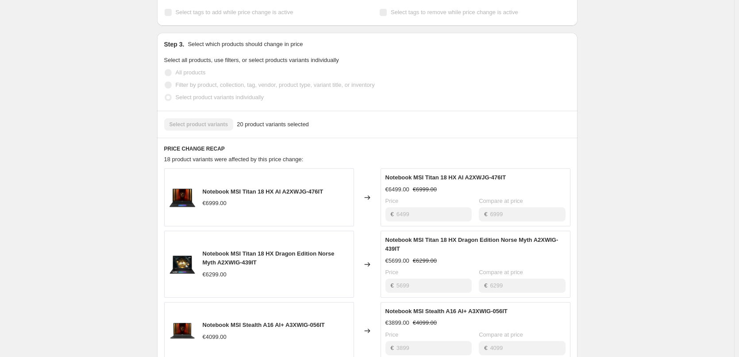
click at [282, 188] on span "Notebook MSI Titan 18 HX AI A2XWJG-476IT" at bounding box center [263, 191] width 121 height 7
copy span "Notebook MSI Titan 18 HX AI A2XWJG-476IT"
click at [287, 250] on span "Notebook MSI Titan 18 HX Dragon Edition Norse Myth A2XWIG-439IT" at bounding box center [269, 257] width 132 height 15
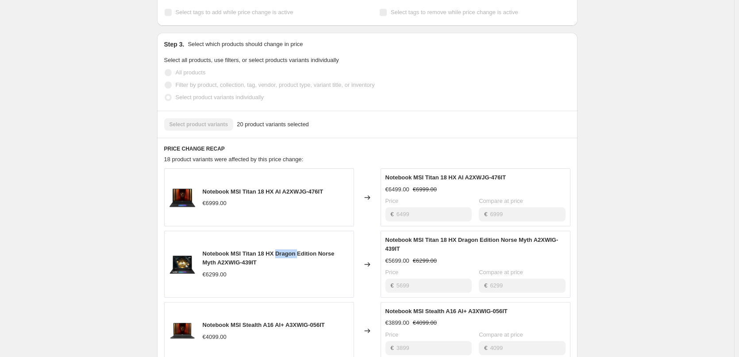
click at [287, 250] on span "Notebook MSI Titan 18 HX Dragon Edition Norse Myth A2XWIG-439IT" at bounding box center [269, 257] width 132 height 15
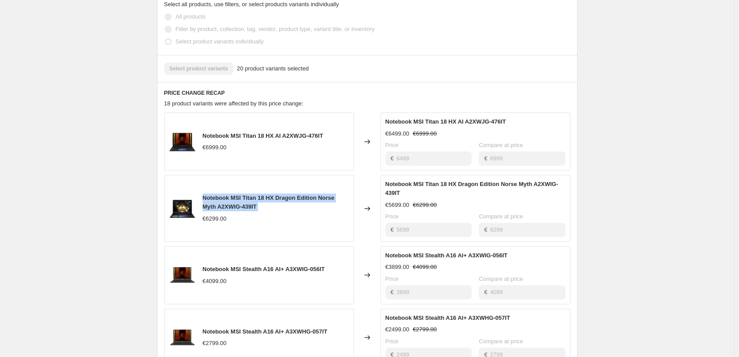
scroll to position [354, 0]
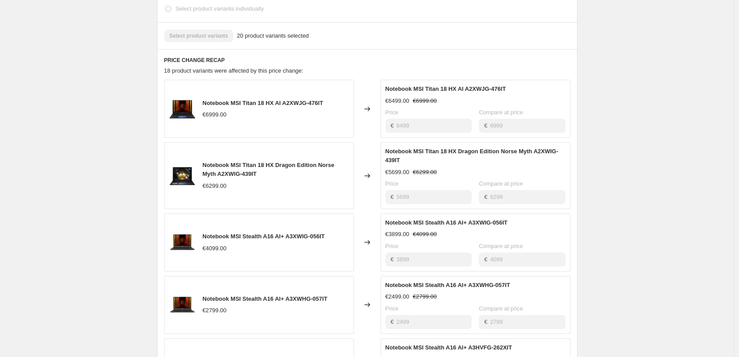
click at [293, 213] on div "Notebook MSI Stealth A16 AI+ A3XWIG-056IT €4099.00" at bounding box center [259, 242] width 190 height 58
click at [292, 233] on span "Notebook MSI Stealth A16 AI+ A3XWIG-056IT" at bounding box center [264, 236] width 122 height 7
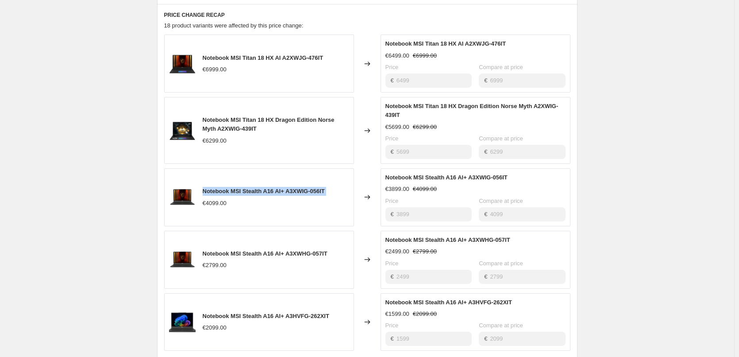
scroll to position [442, 0]
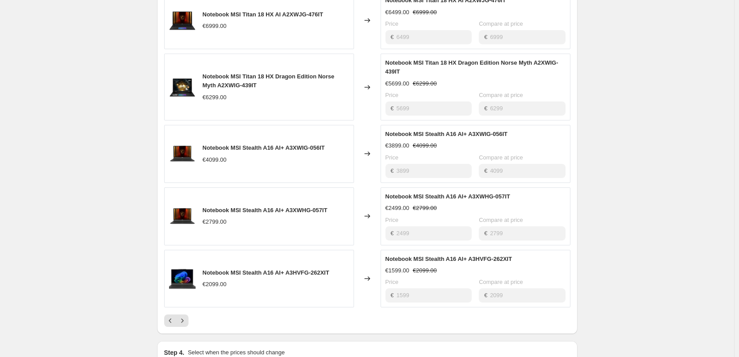
click at [284, 207] on span "Notebook MSI Stealth A16 AI+ A3XWHG-057IT" at bounding box center [265, 210] width 125 height 7
click at [298, 269] on span "Notebook MSI Stealth A16 AI+ A3HVFG-262XIT" at bounding box center [266, 272] width 127 height 7
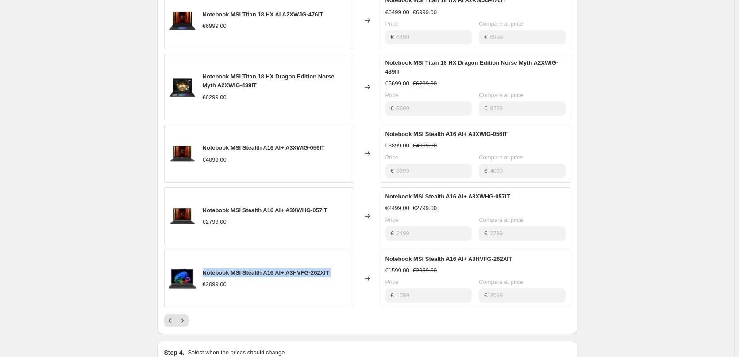
click at [298, 269] on span "Notebook MSI Stealth A16 AI+ A3HVFG-262XIT" at bounding box center [266, 272] width 127 height 7
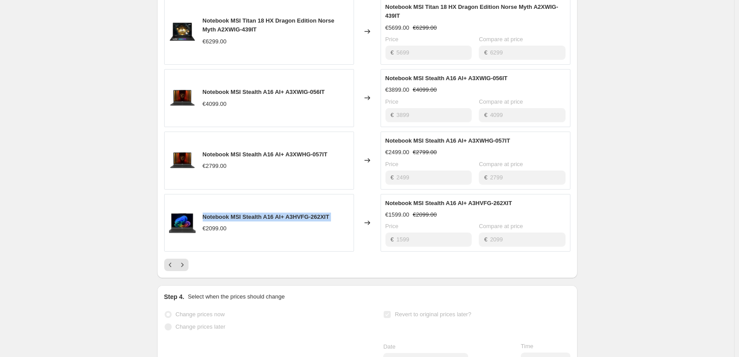
scroll to position [531, 0]
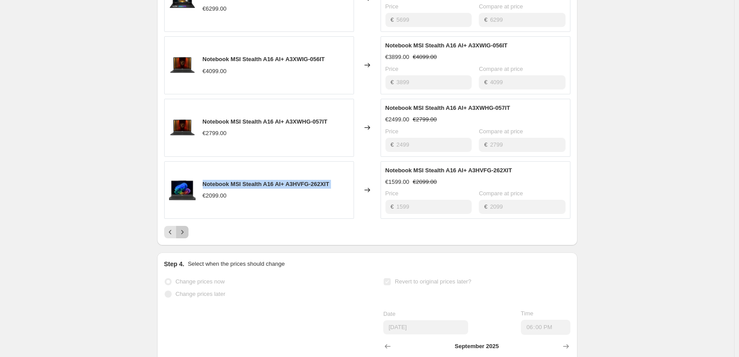
click at [187, 227] on icon "Next" at bounding box center [182, 231] width 9 height 9
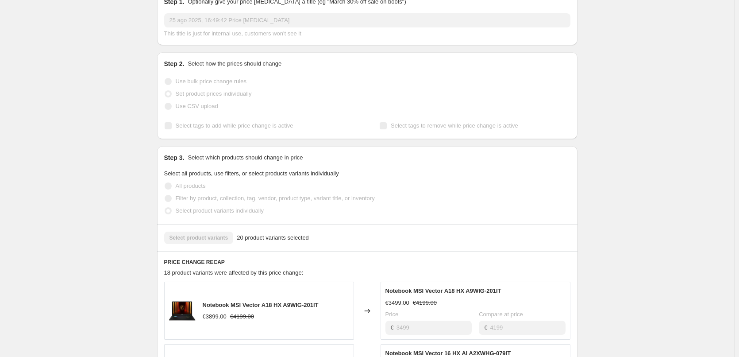
scroll to position [221, 0]
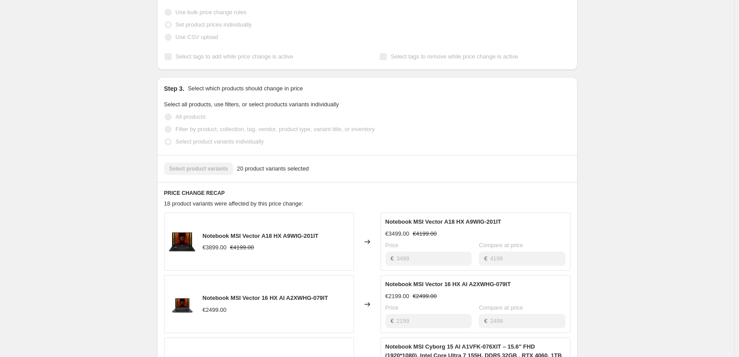
click at [293, 232] on span "Notebook MSI Vector A18 HX A9WIG-201IT" at bounding box center [261, 235] width 116 height 7
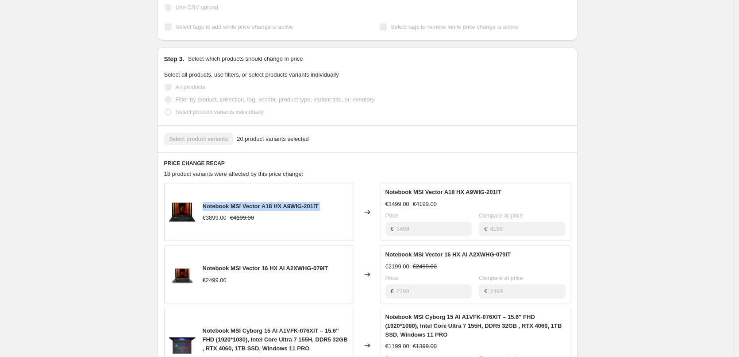
scroll to position [265, 0]
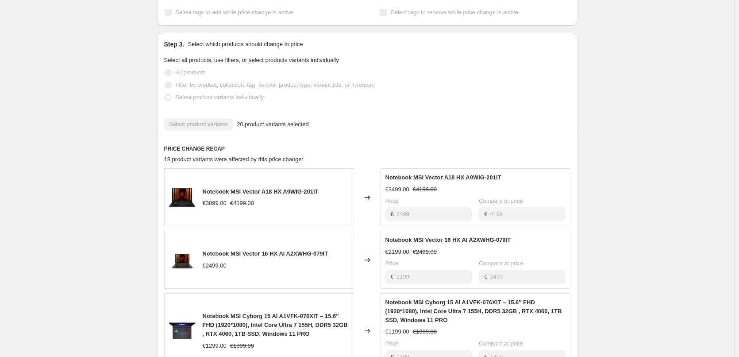
click at [276, 250] on span "Notebook MSI Vector 16 HX AI A2XWHG-079IT" at bounding box center [266, 253] width 126 height 7
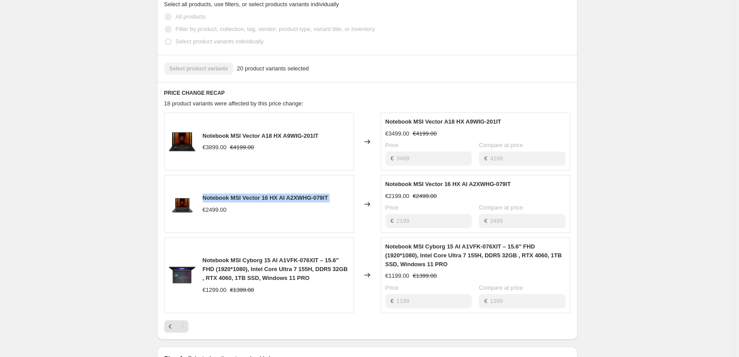
scroll to position [354, 0]
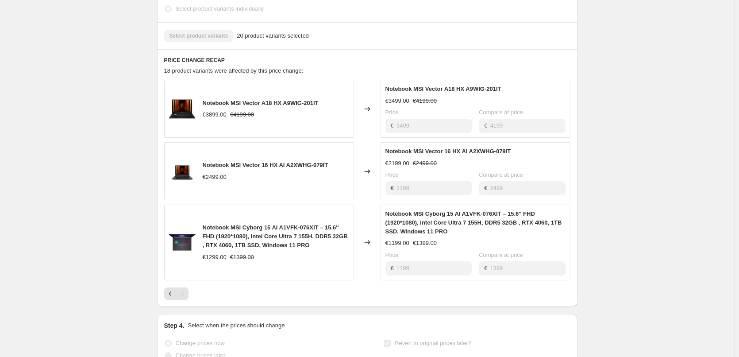
click at [290, 224] on span "Notebook MSI Cyborg 15 AI A1VFK-076XIT – 15.6″ FHD (1920*1080), Intel Core Ultr…" at bounding box center [275, 236] width 145 height 24
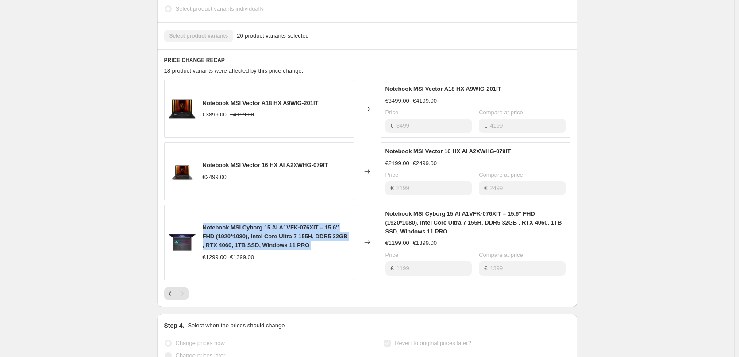
click at [290, 224] on span "Notebook MSI Cyborg 15 AI A1VFK-076XIT – 15.6″ FHD (1920*1080), Intel Core Ultr…" at bounding box center [275, 236] width 145 height 24
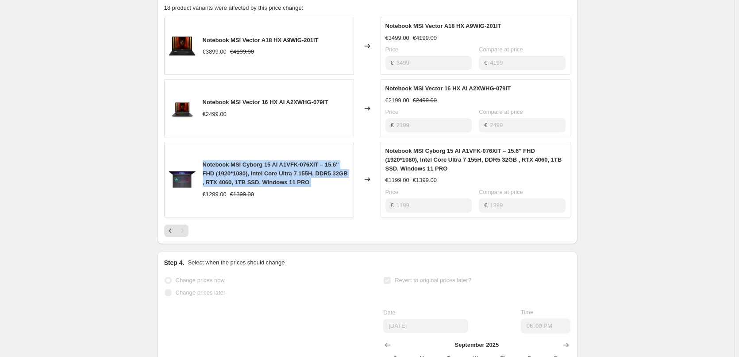
scroll to position [292, 0]
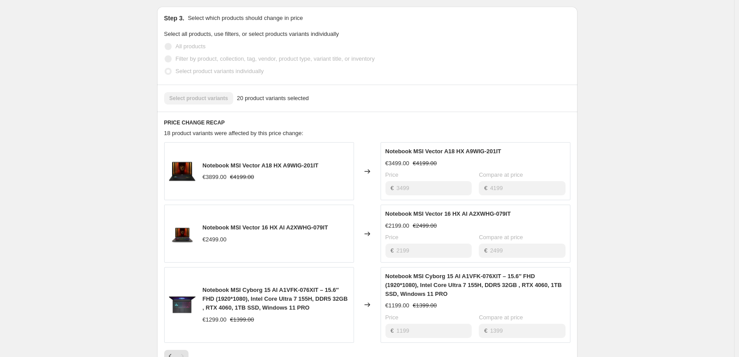
click at [292, 244] on div "Notebook MSI Vector 16 HX AI A2XWHG-079IT €2499.00" at bounding box center [259, 233] width 190 height 58
drag, startPoint x: 238, startPoint y: 81, endPoint x: 297, endPoint y: 84, distance: 58.9
click at [297, 94] on span "20 product variants selected" at bounding box center [273, 98] width 72 height 9
click at [202, 130] on span "18 product variants were affected by this price change:" at bounding box center [233, 133] width 139 height 7
drag, startPoint x: 177, startPoint y: 119, endPoint x: 297, endPoint y: 115, distance: 120.8
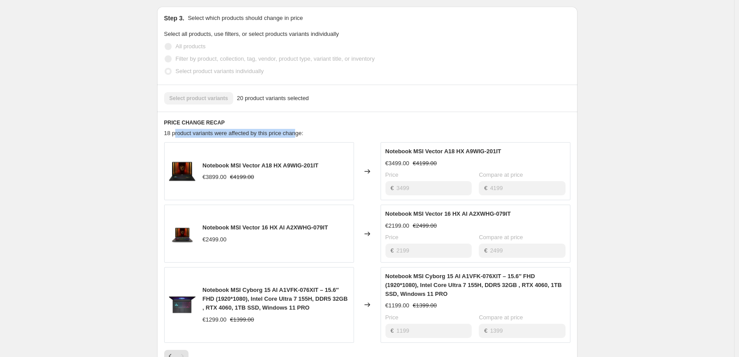
click at [297, 130] on span "18 product variants were affected by this price change:" at bounding box center [233, 133] width 139 height 7
click at [339, 119] on h6 "PRICE CHANGE RECAP" at bounding box center [367, 122] width 406 height 7
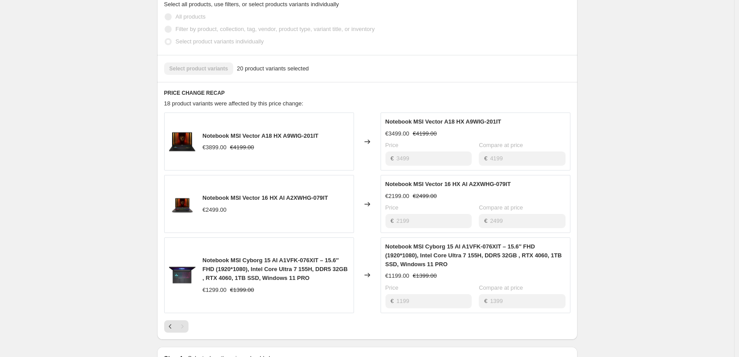
scroll to position [336, 0]
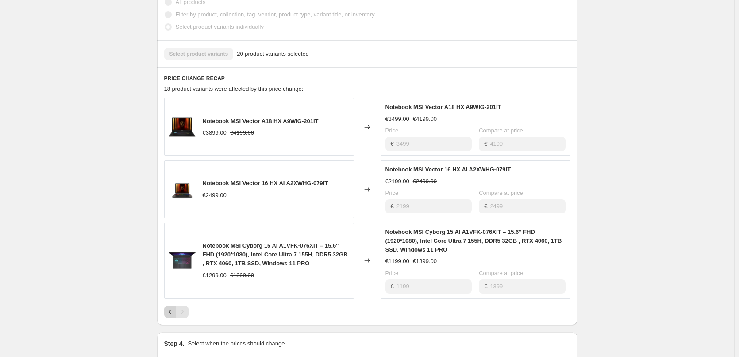
click at [174, 307] on icon "Previous" at bounding box center [170, 311] width 9 height 9
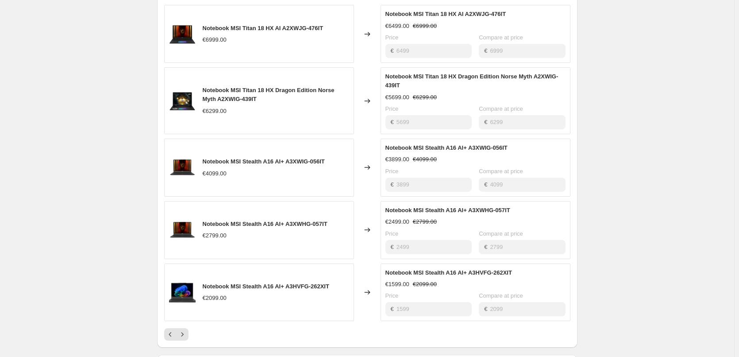
scroll to position [557, 0]
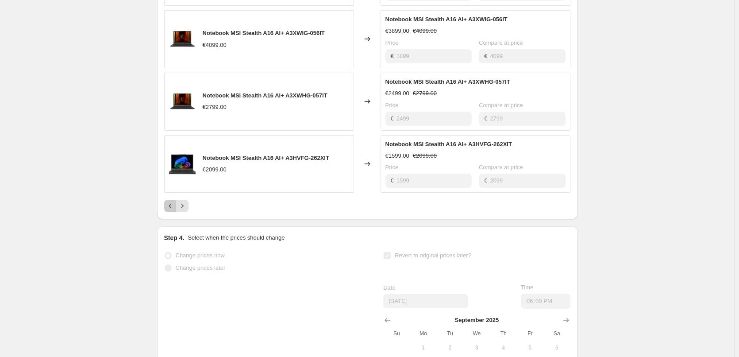
click at [169, 201] on icon "Previous" at bounding box center [170, 205] width 9 height 9
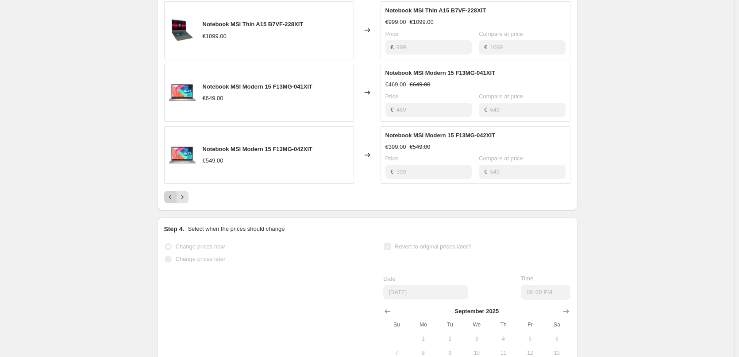
click at [174, 192] on icon "Previous" at bounding box center [170, 196] width 9 height 9
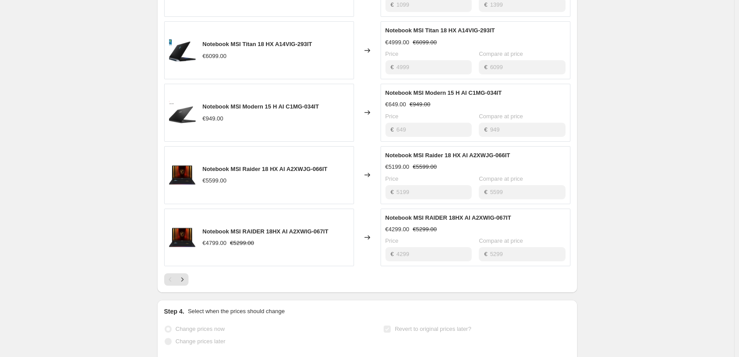
scroll to position [513, 0]
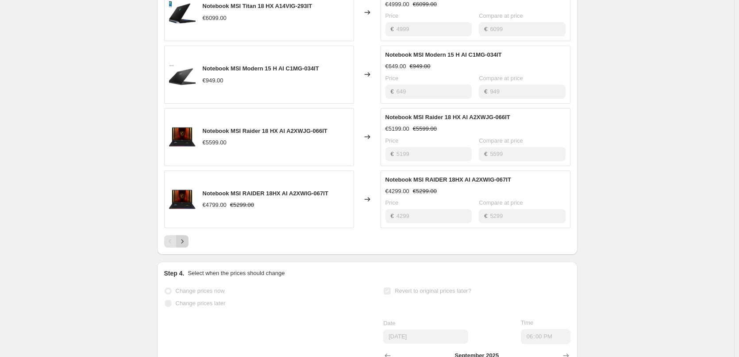
click at [185, 237] on icon "Next" at bounding box center [182, 241] width 9 height 9
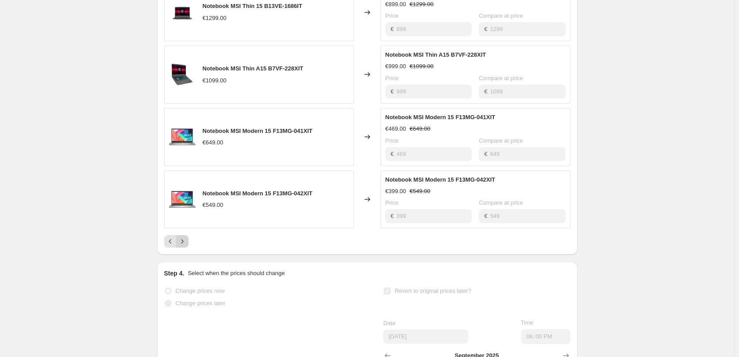
click at [188, 235] on button "Next" at bounding box center [182, 241] width 12 height 12
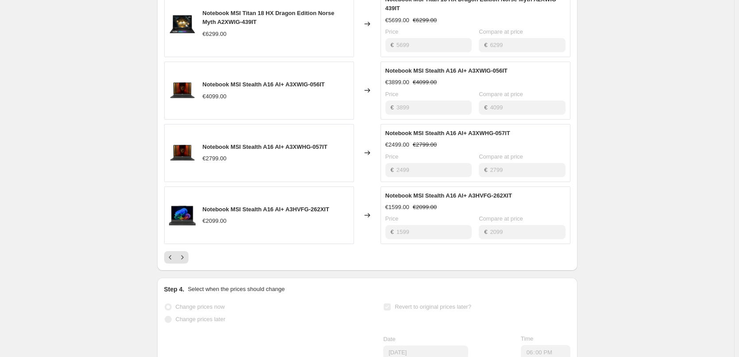
scroll to position [557, 0]
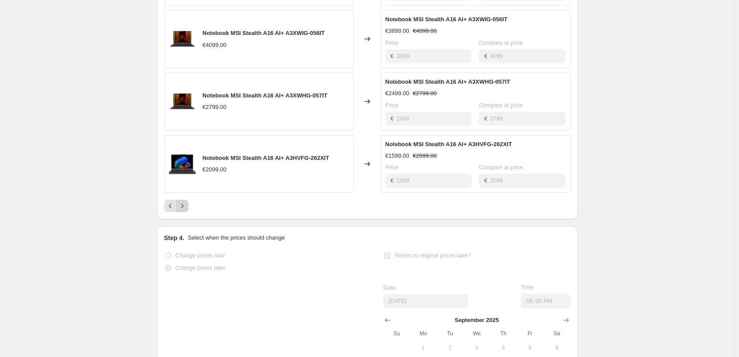
click at [185, 201] on icon "Next" at bounding box center [182, 205] width 9 height 9
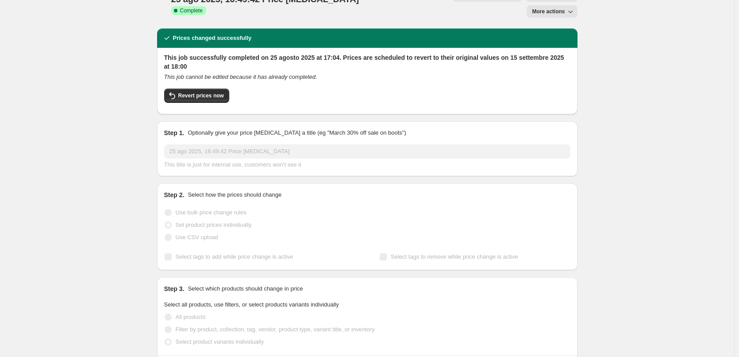
scroll to position [0, 0]
